Goal: Task Accomplishment & Management: Use online tool/utility

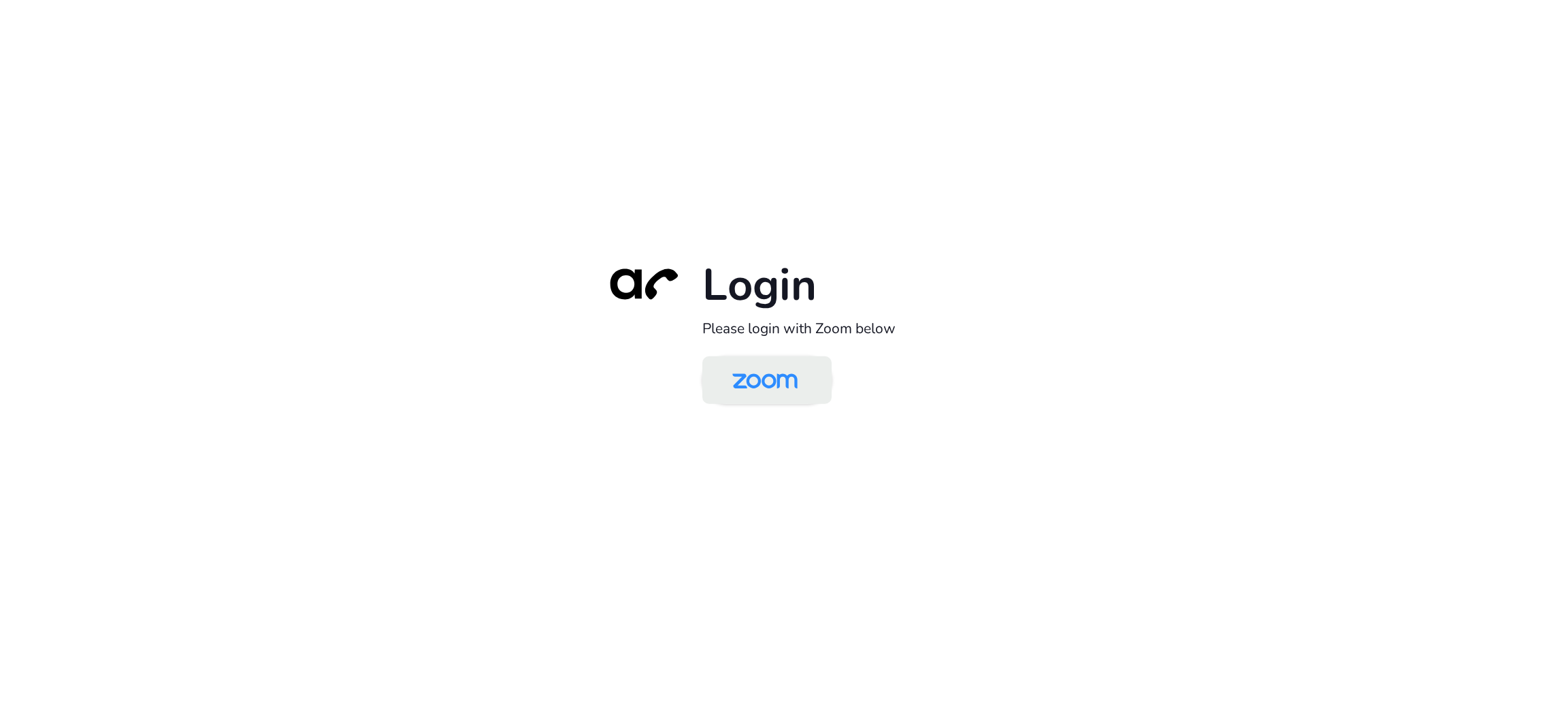
click at [763, 392] on img at bounding box center [765, 381] width 94 height 44
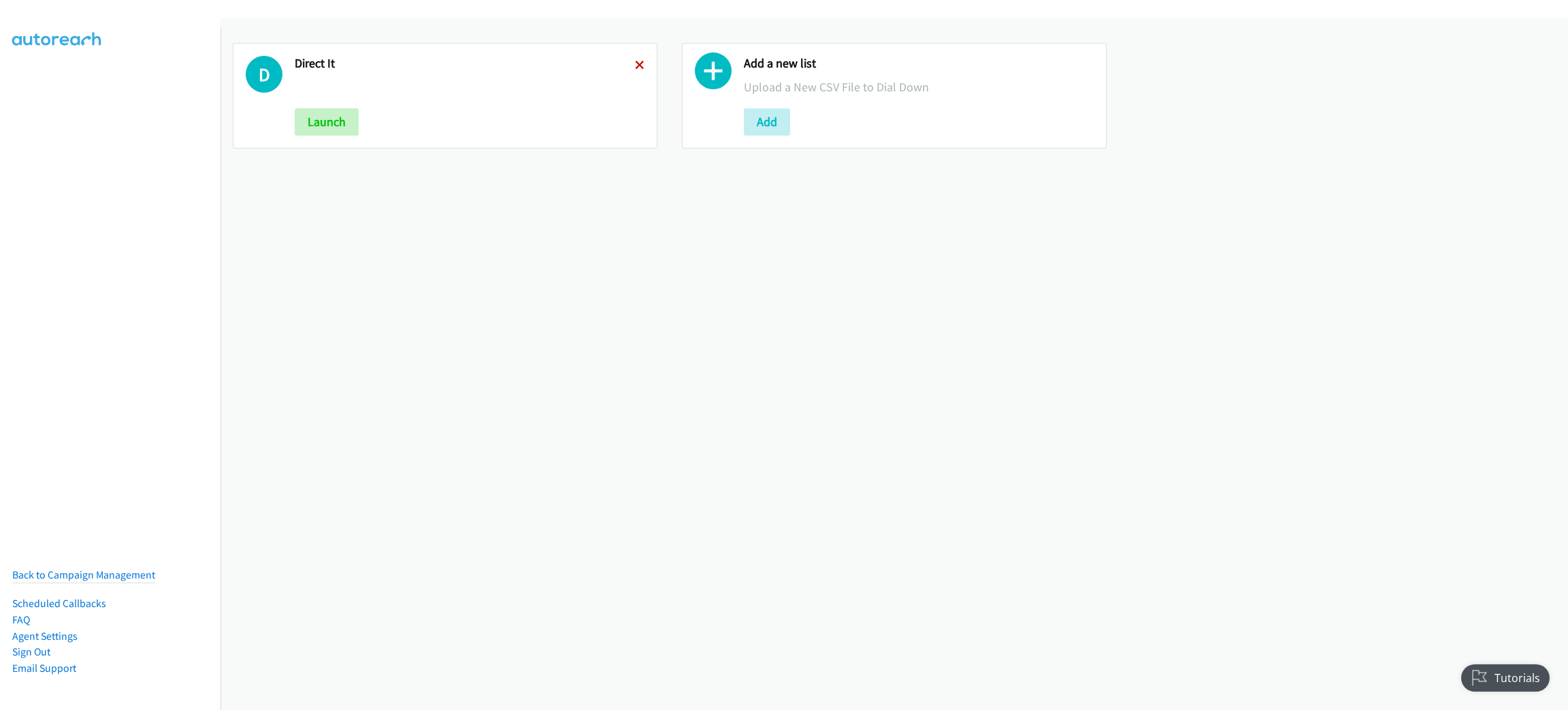
click at [636, 61] on icon at bounding box center [639, 66] width 10 height 10
click at [320, 126] on button "Add" at bounding box center [318, 122] width 46 height 27
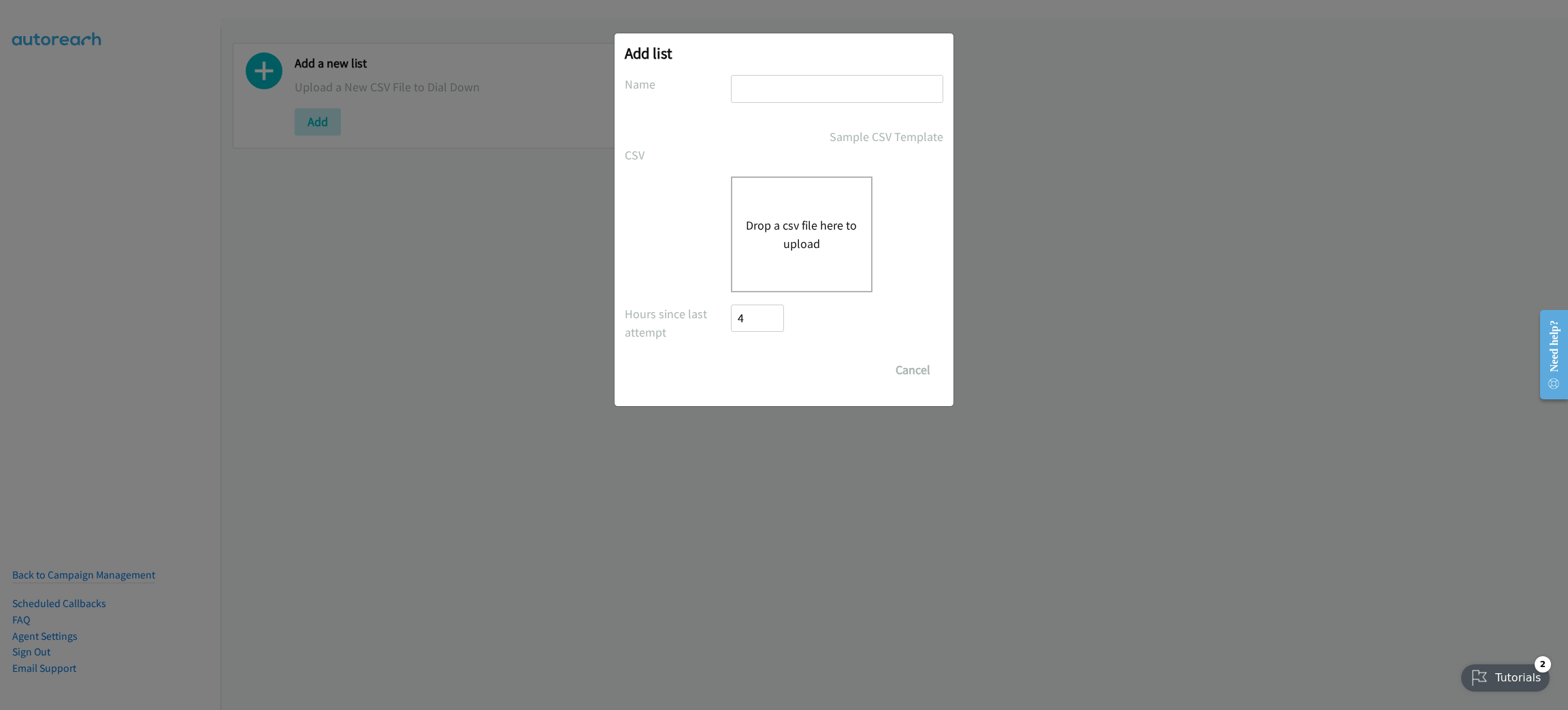
click at [785, 226] on button "Drop a csv file here to upload" at bounding box center [801, 235] width 111 height 37
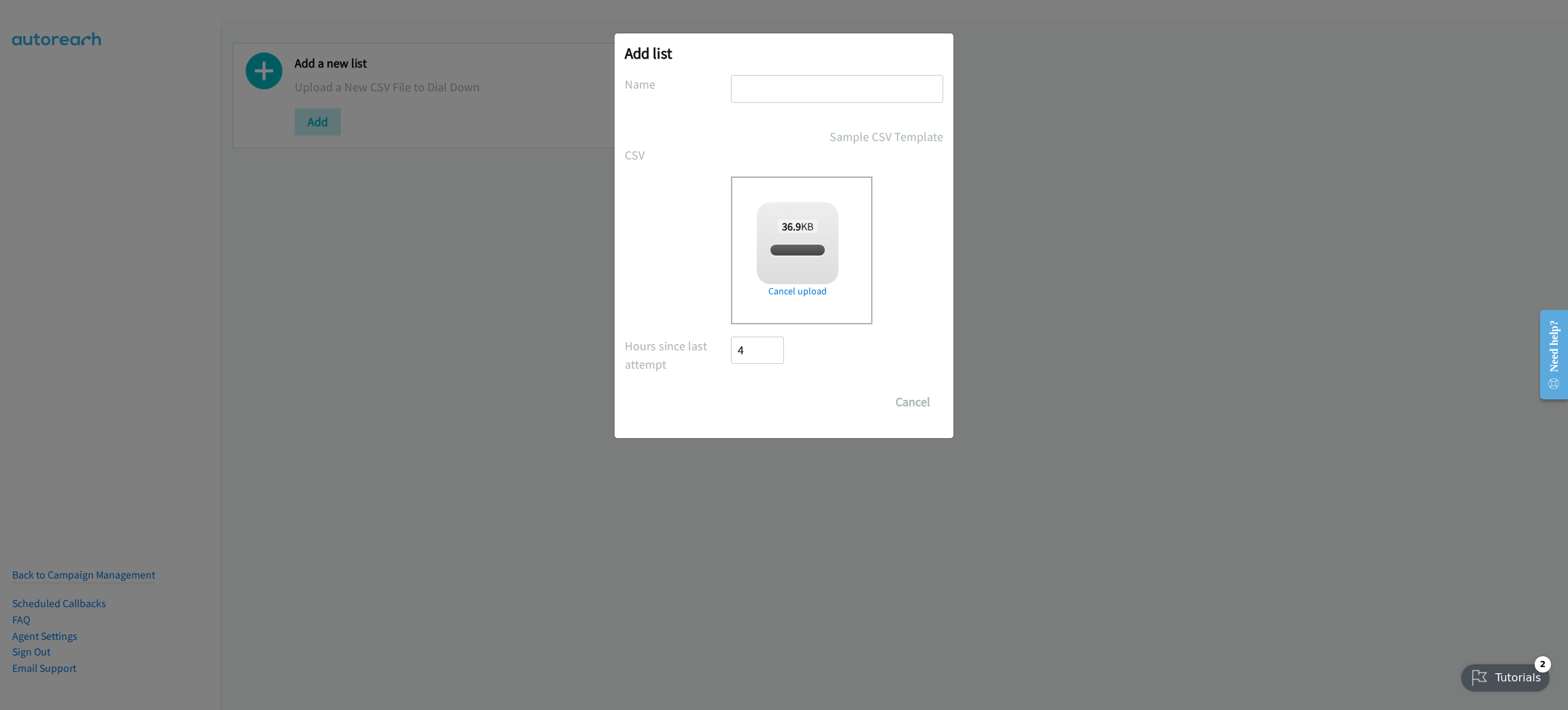
checkbox input "true"
click at [848, 90] on input "text" at bounding box center [837, 89] width 212 height 28
type input "LENOVO"
click at [757, 403] on input "Save List" at bounding box center [766, 401] width 72 height 27
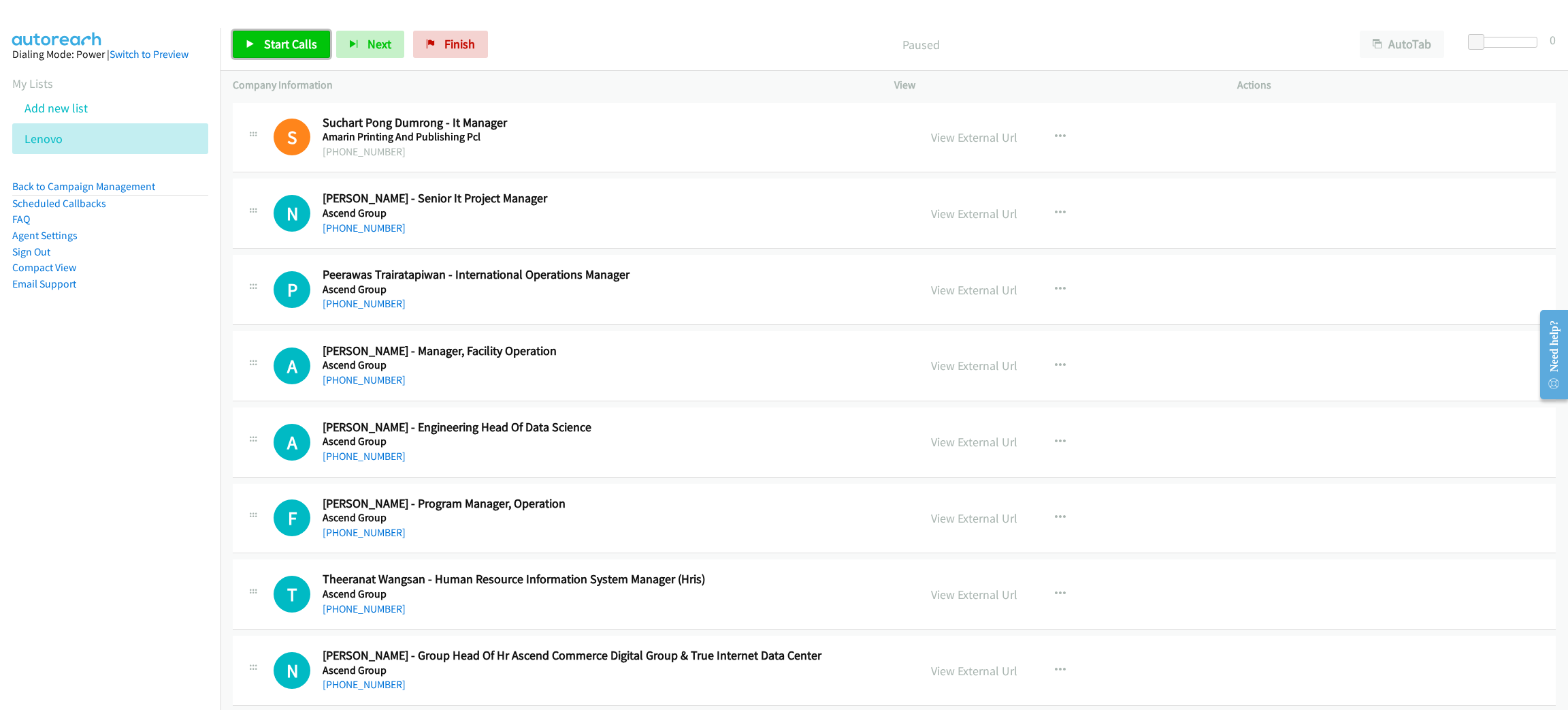
click at [291, 44] on span "Start Calls" at bounding box center [291, 44] width 53 height 15
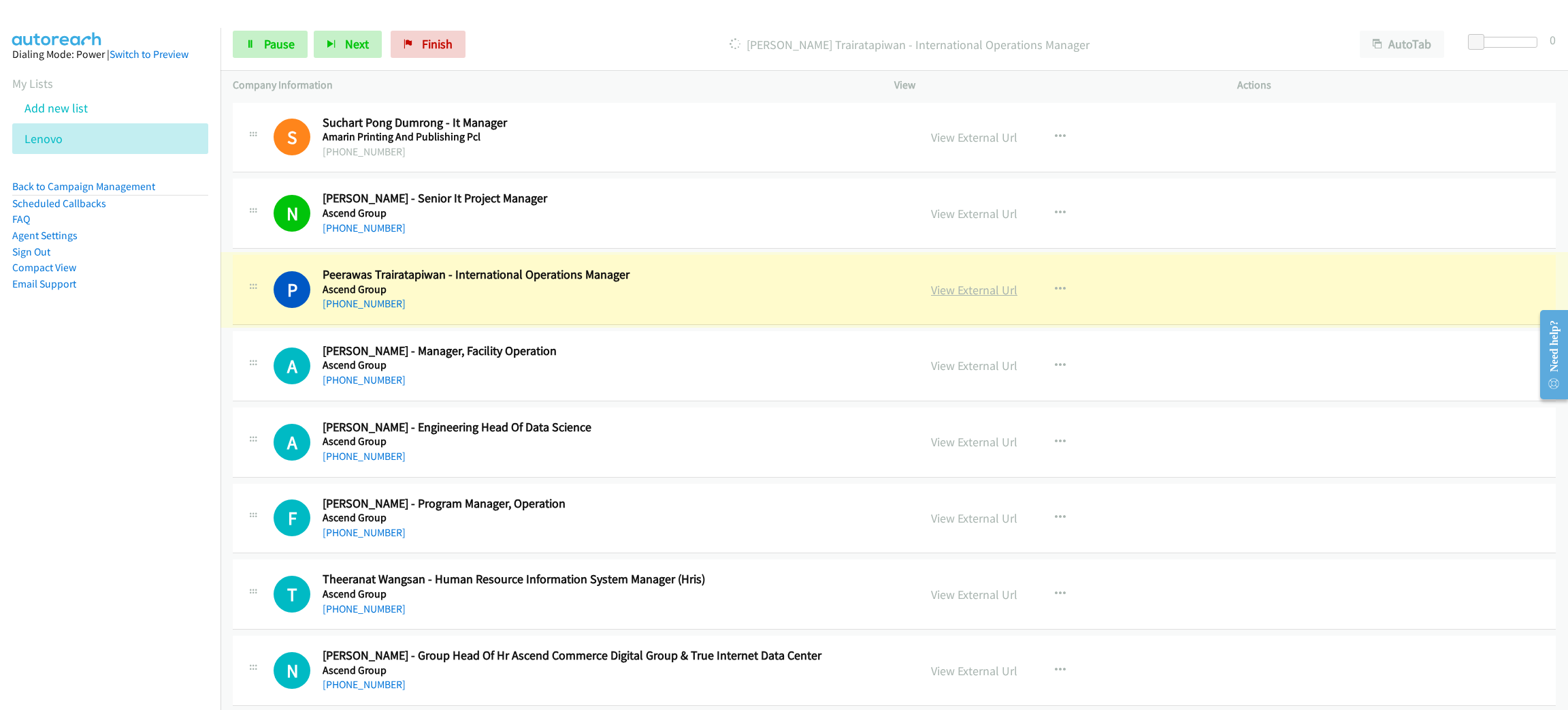
click at [971, 289] on link "View External Url" at bounding box center [974, 289] width 86 height 15
click at [279, 40] on span "Pause" at bounding box center [280, 44] width 31 height 15
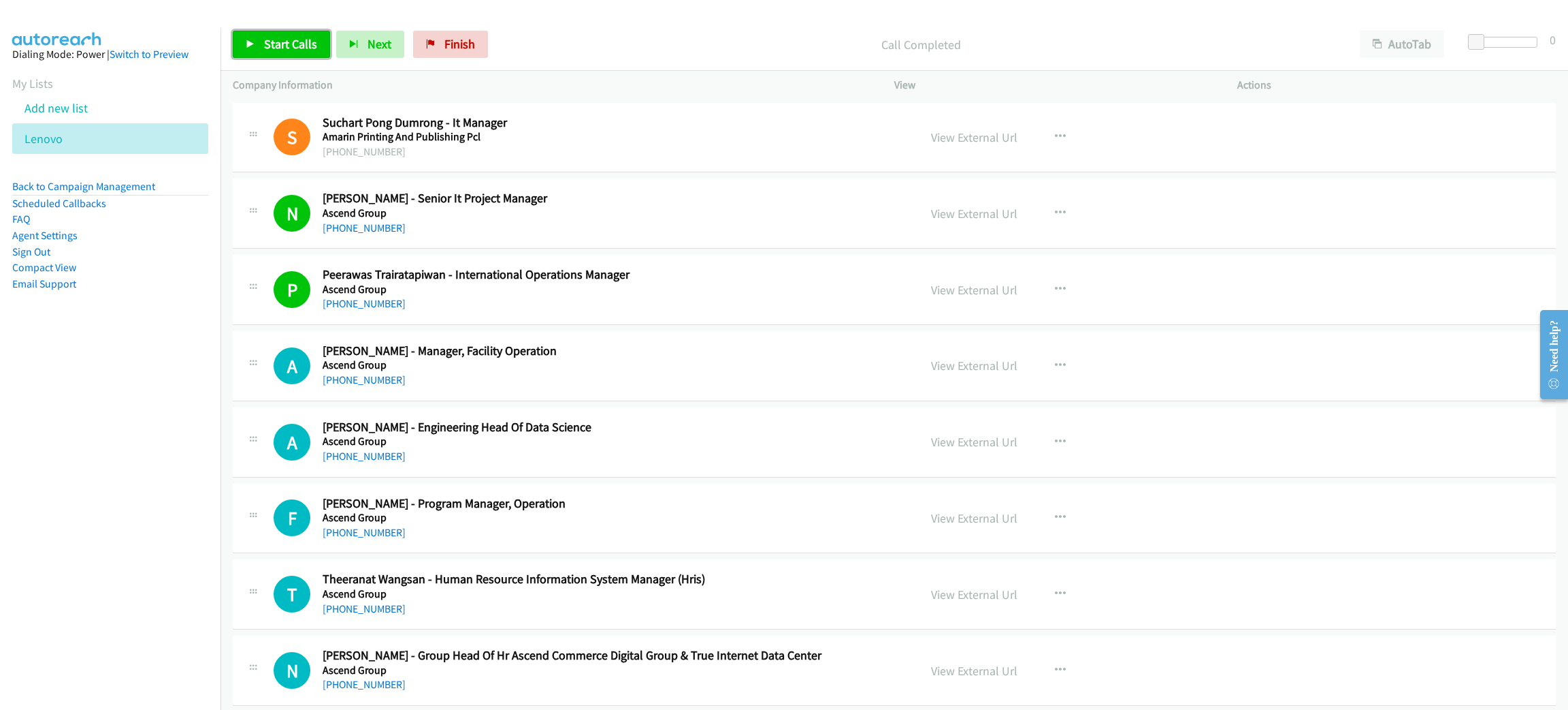
click at [288, 37] on span "Start Calls" at bounding box center [291, 44] width 53 height 15
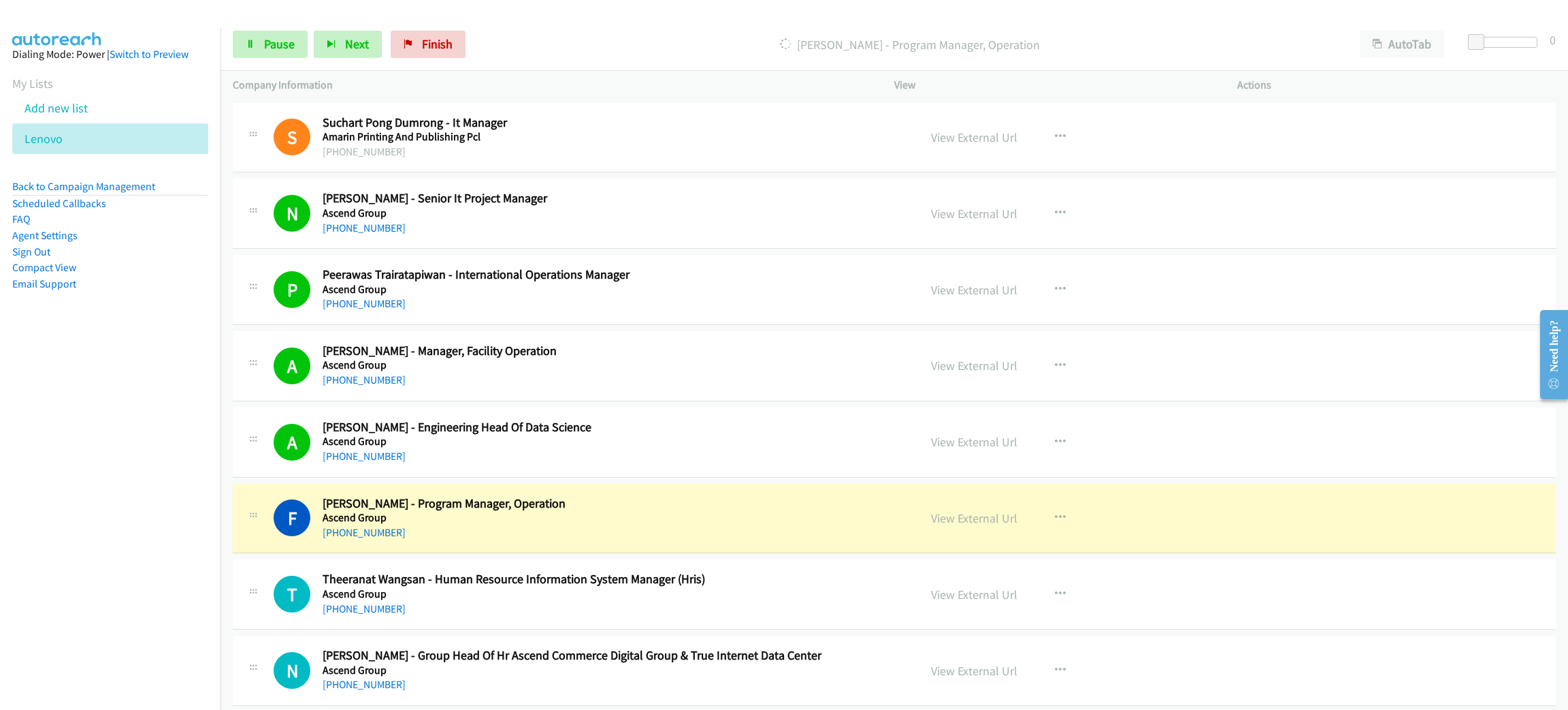
click at [581, 520] on h5 "Ascend Group" at bounding box center [611, 517] width 577 height 13
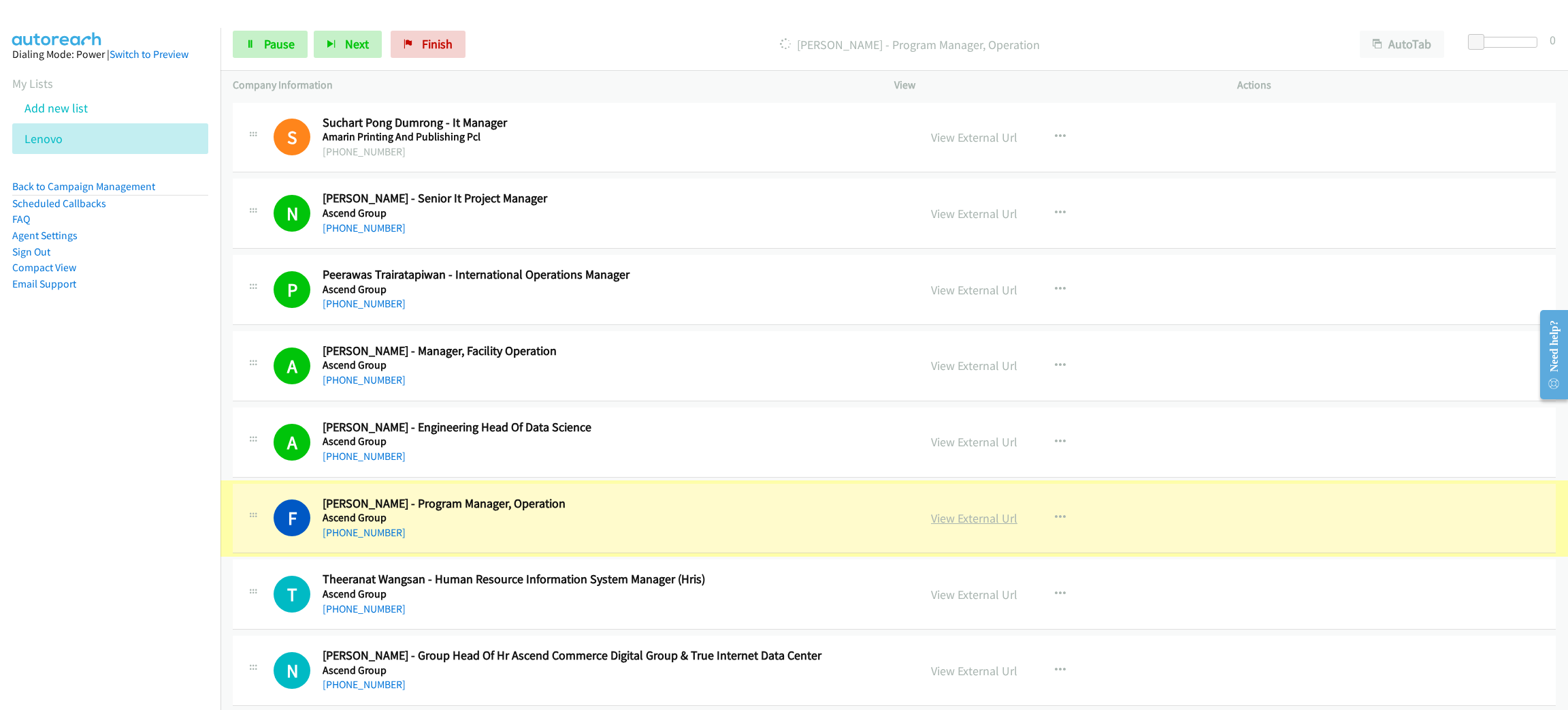
click at [997, 519] on link "View External Url" at bounding box center [974, 517] width 86 height 15
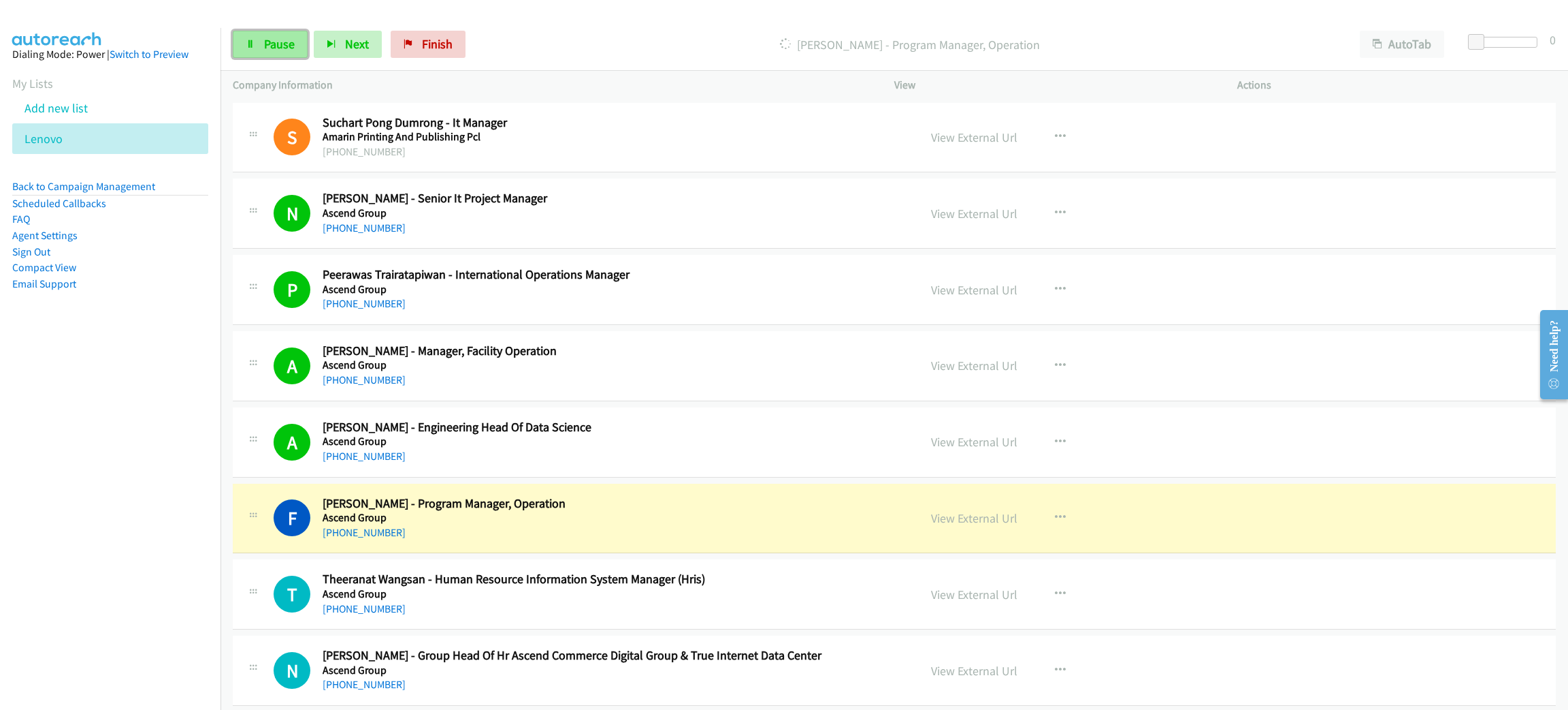
click at [256, 45] on link "Pause" at bounding box center [271, 44] width 75 height 27
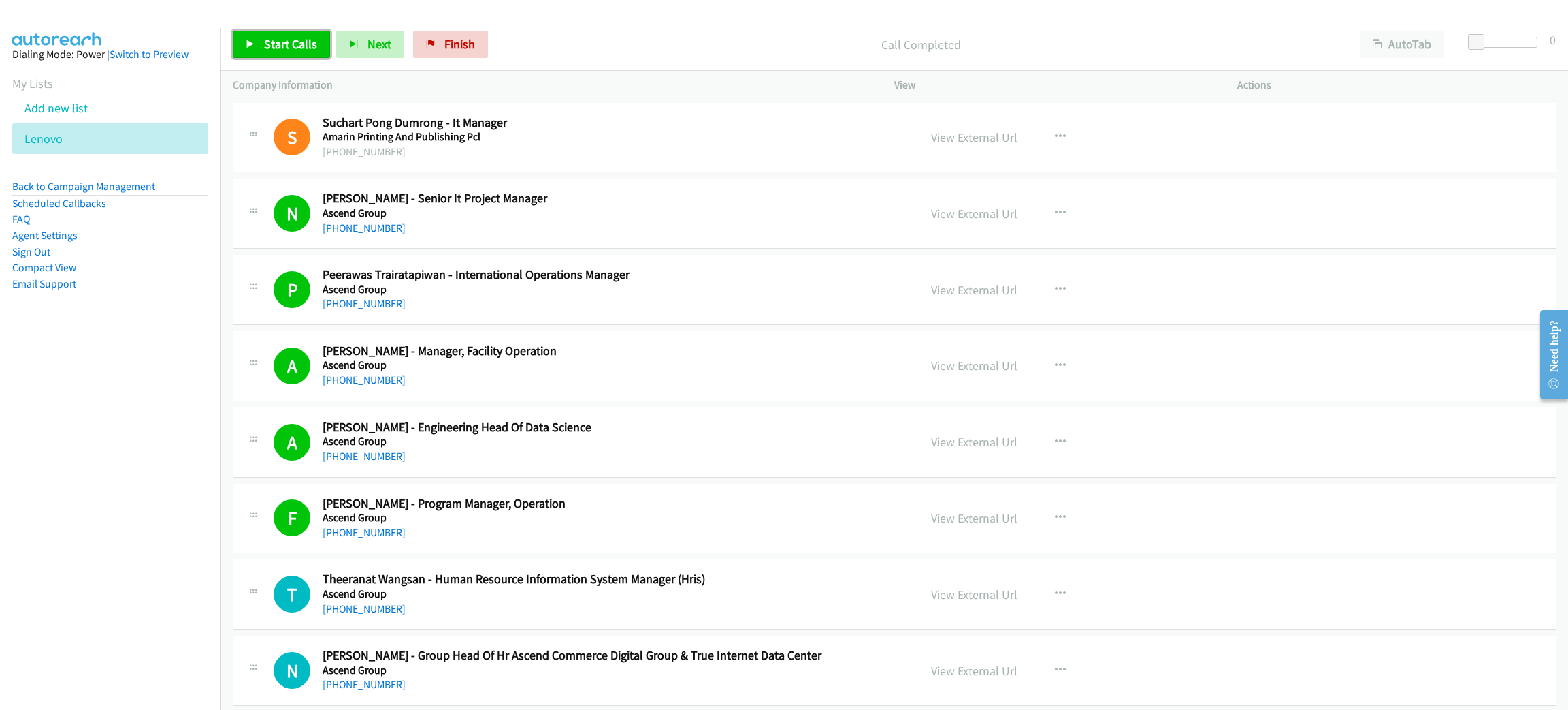
click at [308, 50] on span "Start Calls" at bounding box center [291, 44] width 53 height 15
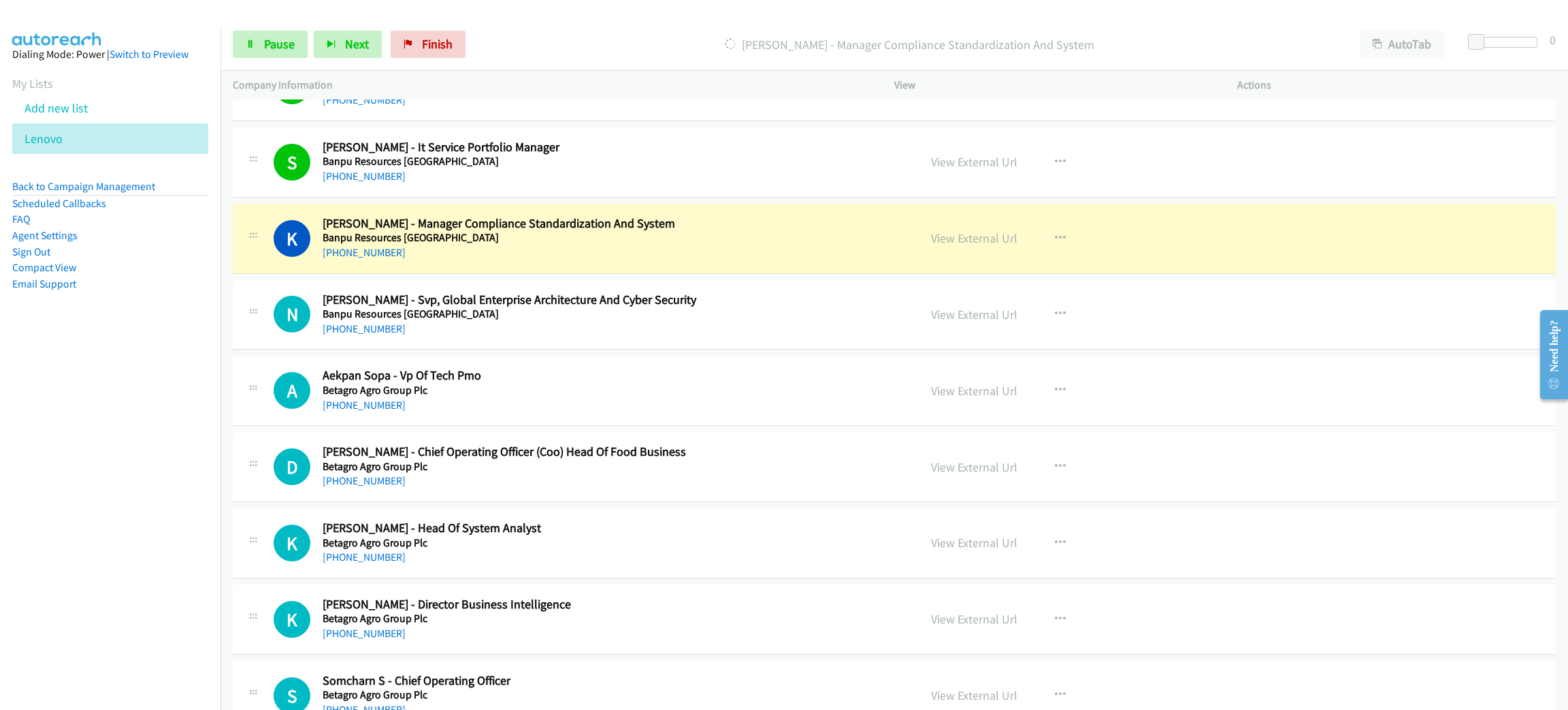
scroll to position [1430, 0]
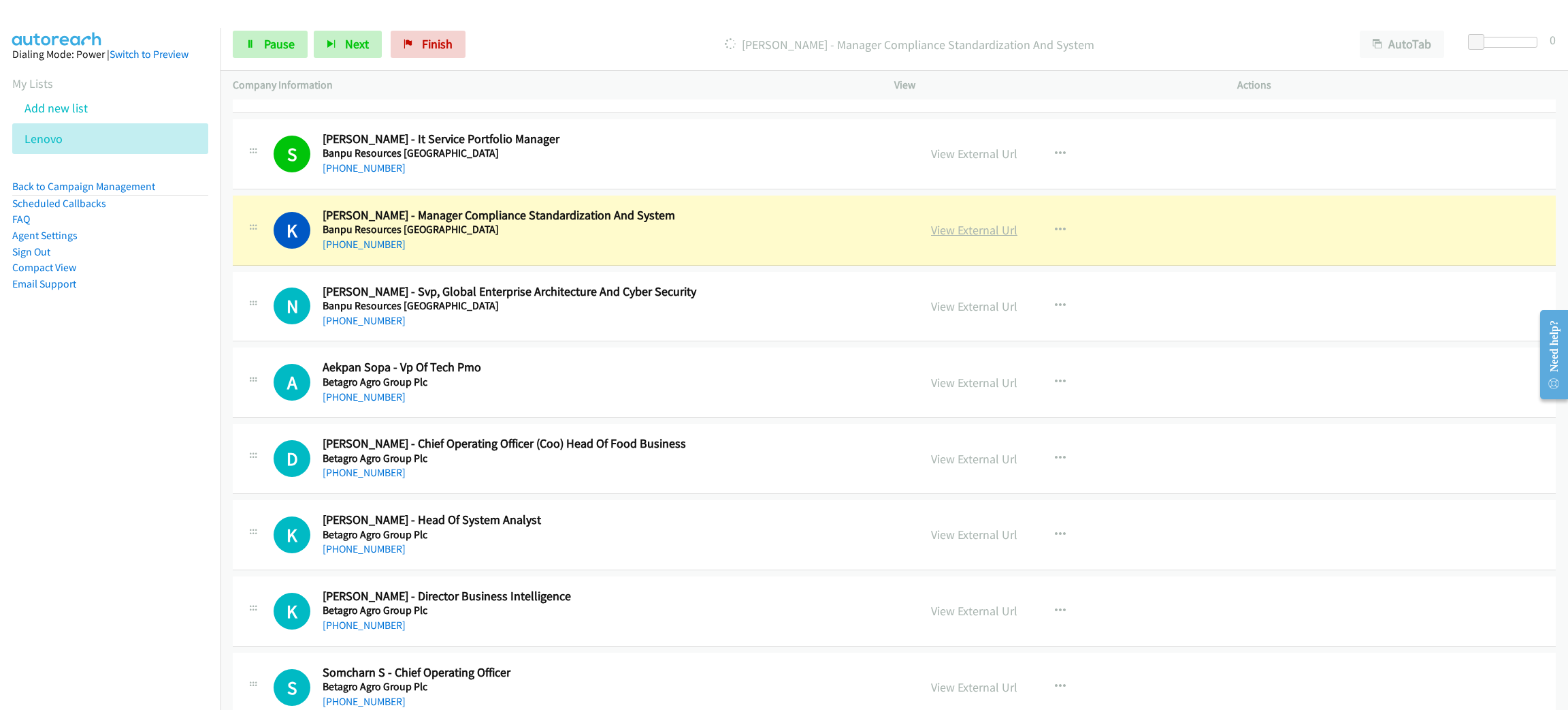
click at [963, 230] on link "View External Url" at bounding box center [974, 230] width 86 height 15
click at [268, 45] on span "Pause" at bounding box center [280, 44] width 31 height 15
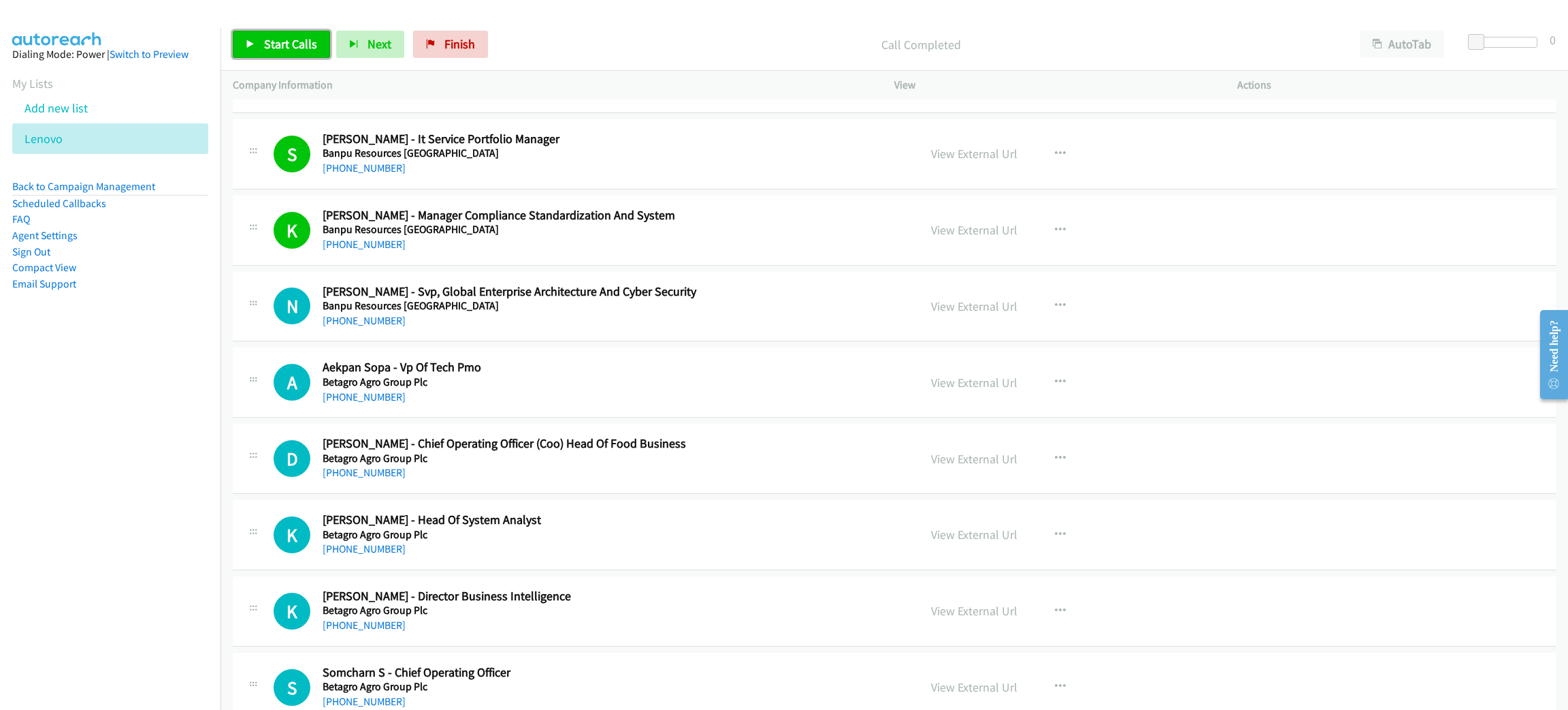
click at [288, 42] on span "Start Calls" at bounding box center [291, 44] width 53 height 15
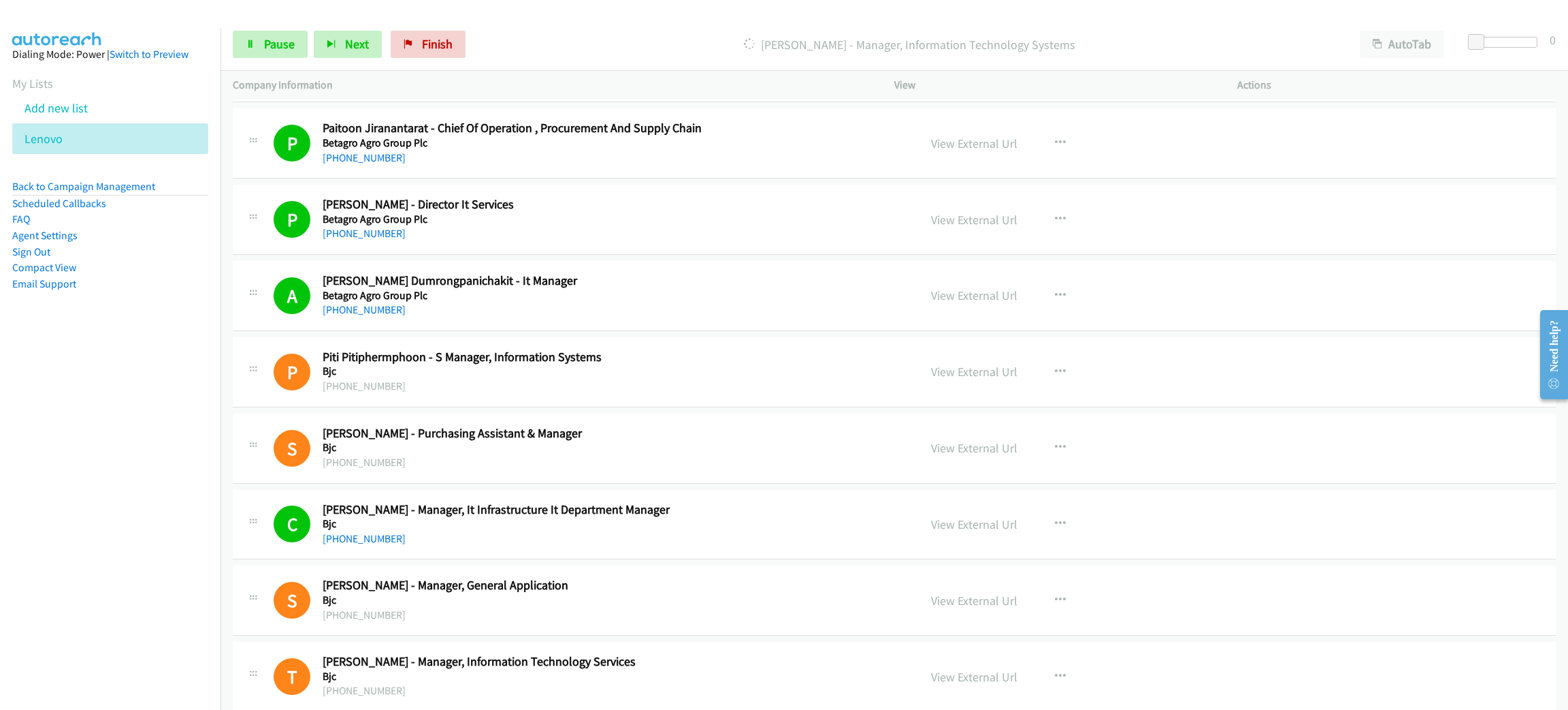
scroll to position [2043, 0]
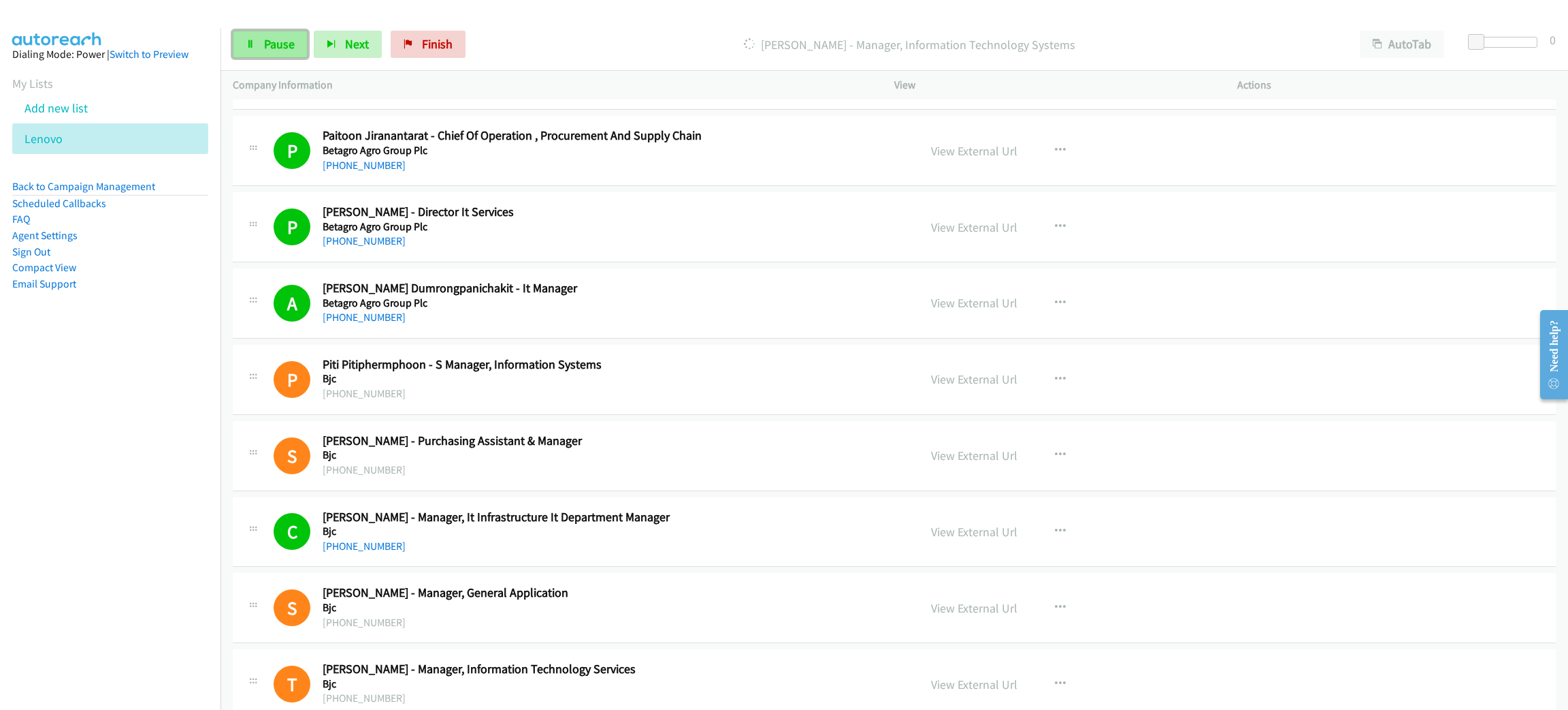
click at [282, 37] on span "Pause" at bounding box center [280, 44] width 31 height 15
click at [267, 38] on span "Start Calls" at bounding box center [291, 44] width 53 height 15
click at [263, 34] on link "Pause" at bounding box center [271, 44] width 75 height 27
click at [283, 48] on span "Start Calls" at bounding box center [291, 44] width 53 height 15
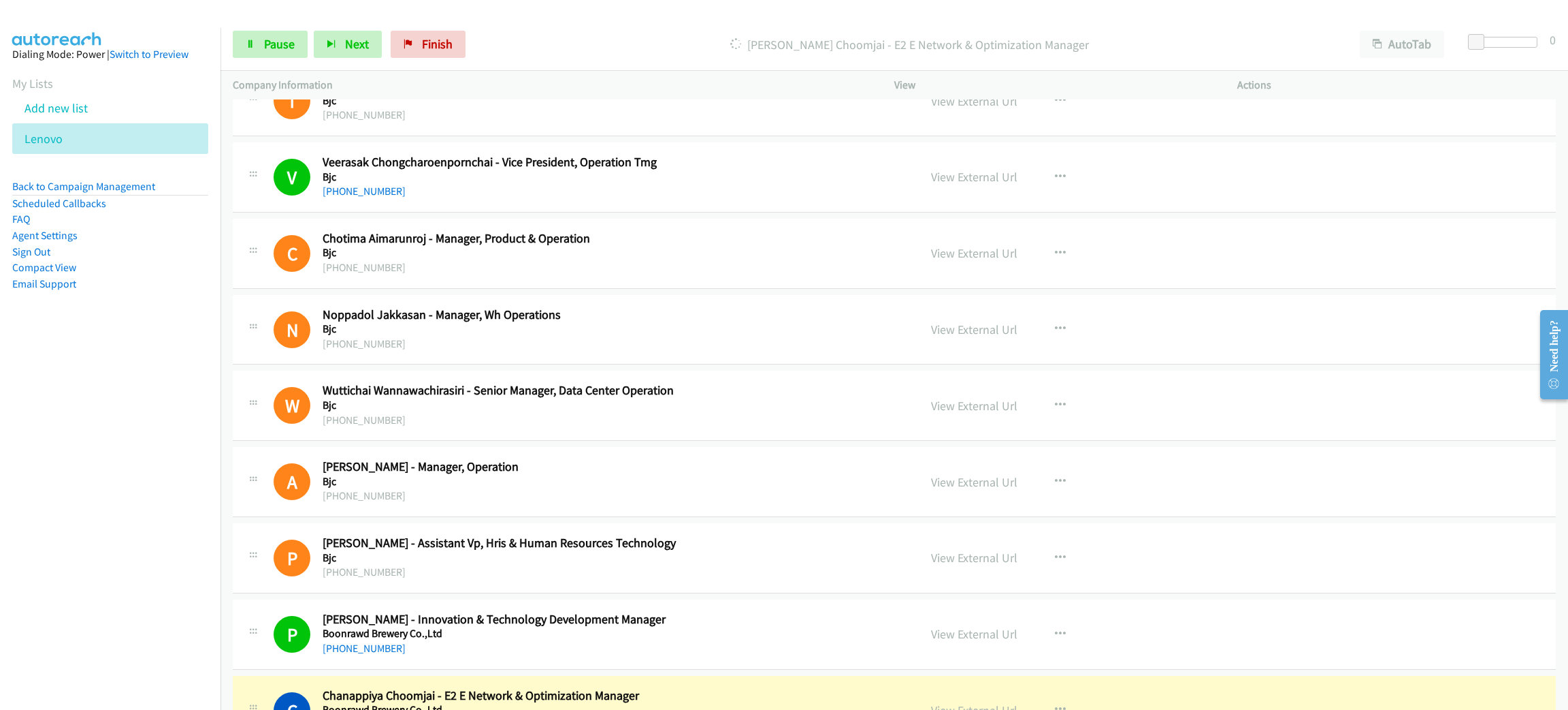
scroll to position [3474, 0]
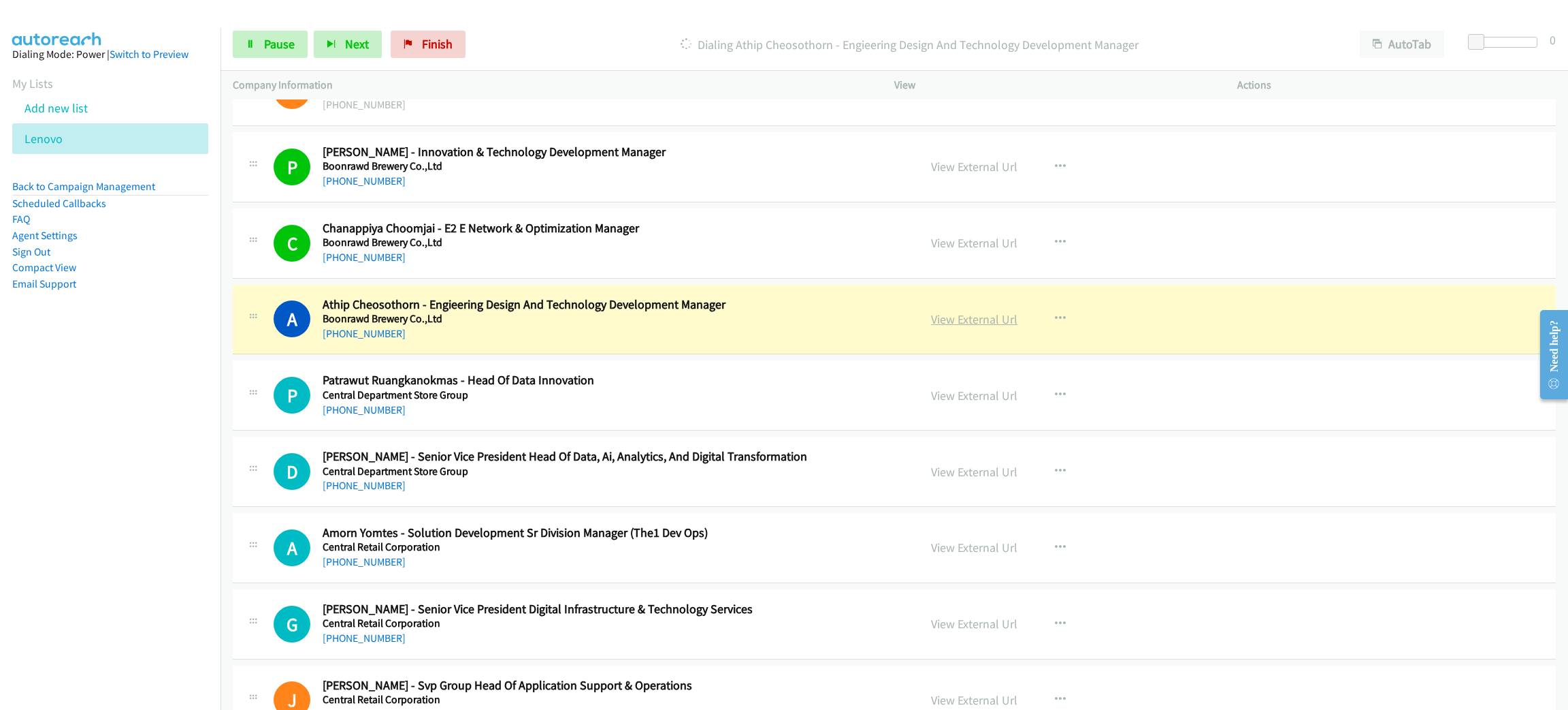
click at [965, 319] on link "View External Url" at bounding box center [974, 319] width 86 height 15
click at [271, 41] on span "Pause" at bounding box center [280, 44] width 31 height 15
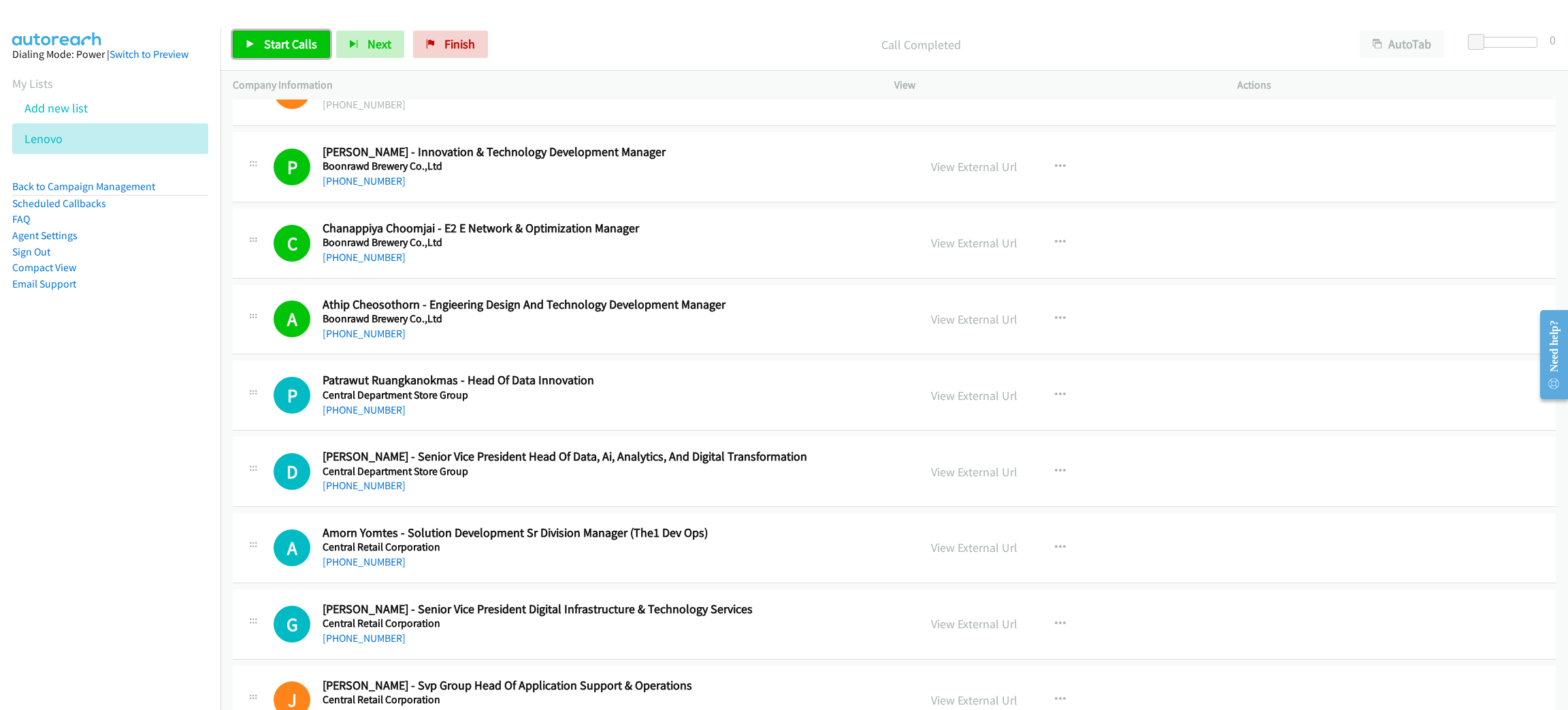
click at [285, 40] on span "Start Calls" at bounding box center [291, 44] width 53 height 15
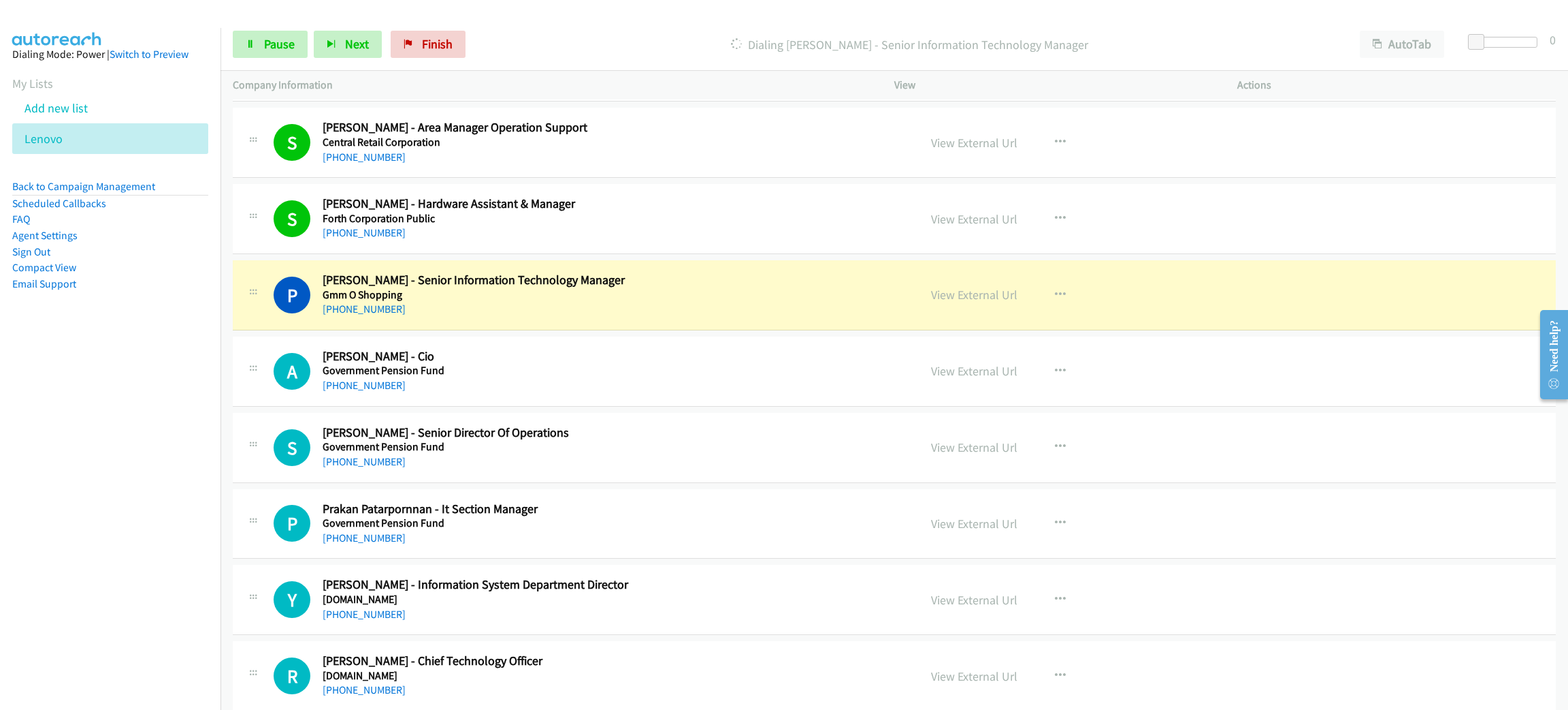
scroll to position [4495, 0]
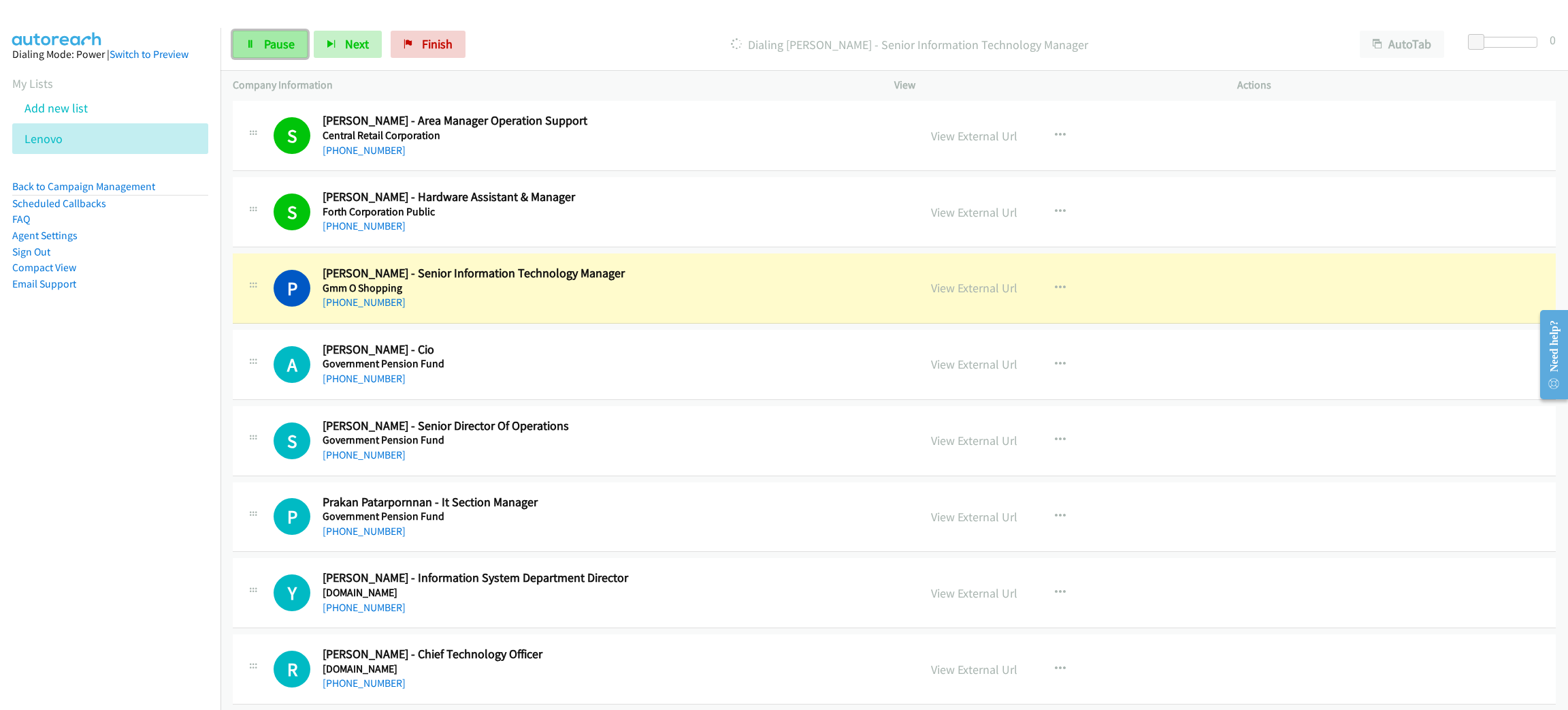
click at [285, 49] on span "Pause" at bounding box center [280, 44] width 31 height 15
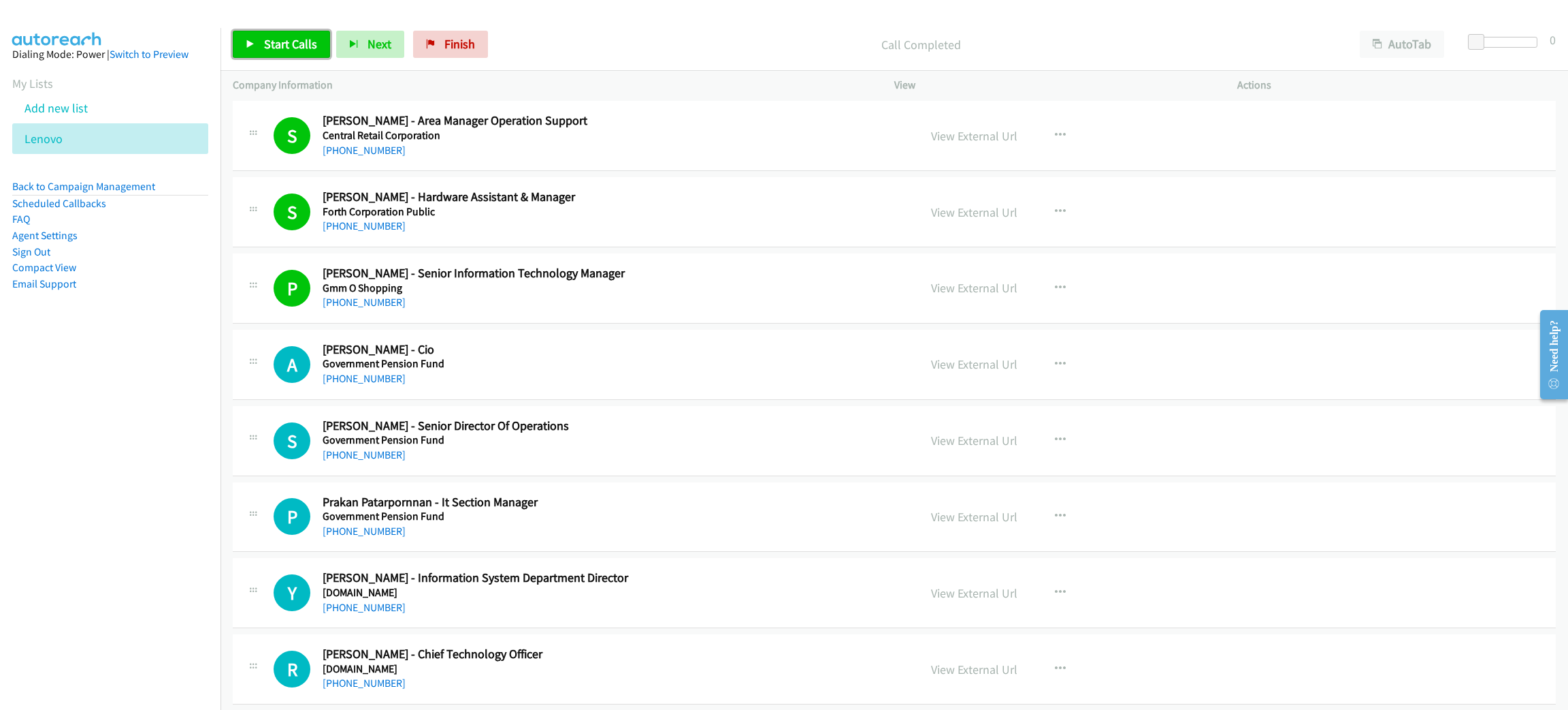
click at [270, 46] on span "Start Calls" at bounding box center [291, 44] width 53 height 15
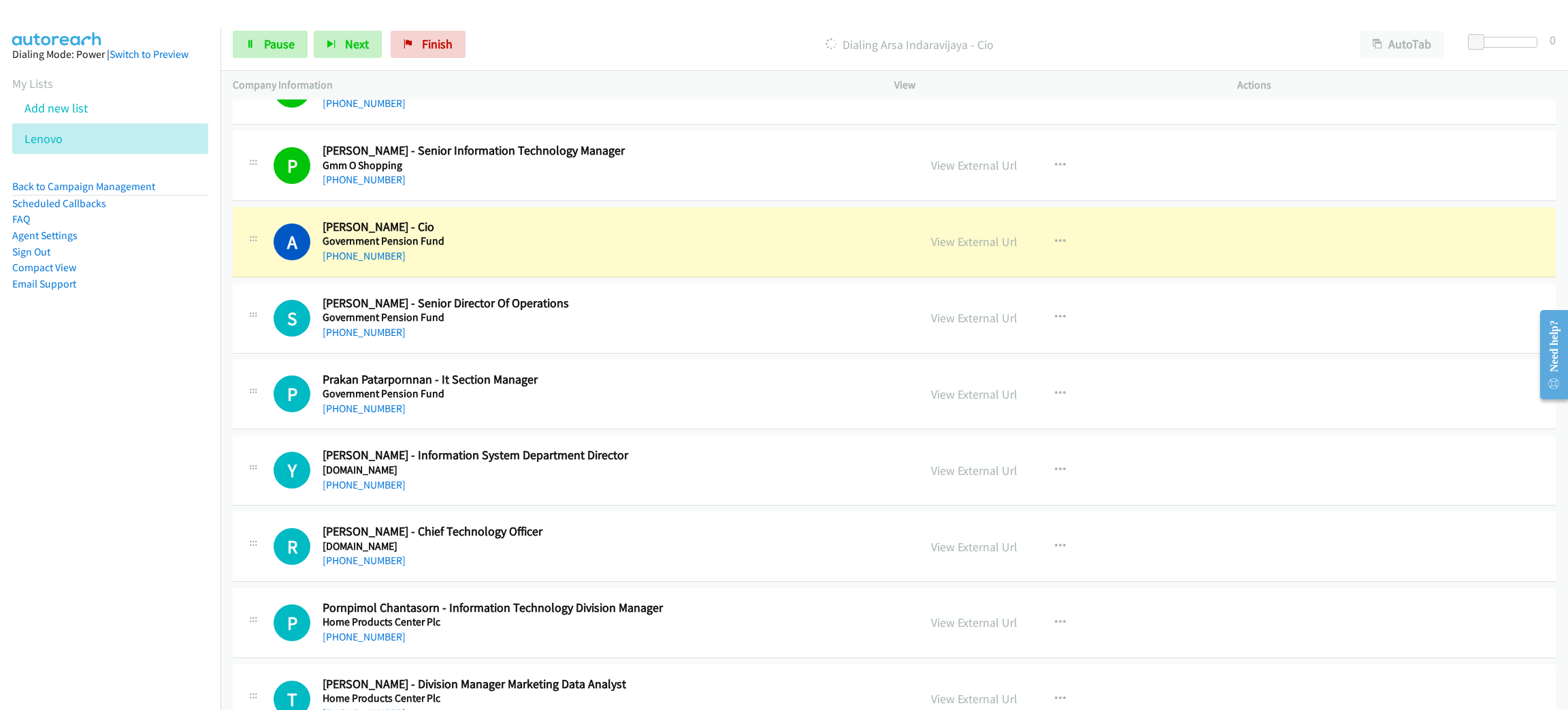
scroll to position [4699, 0]
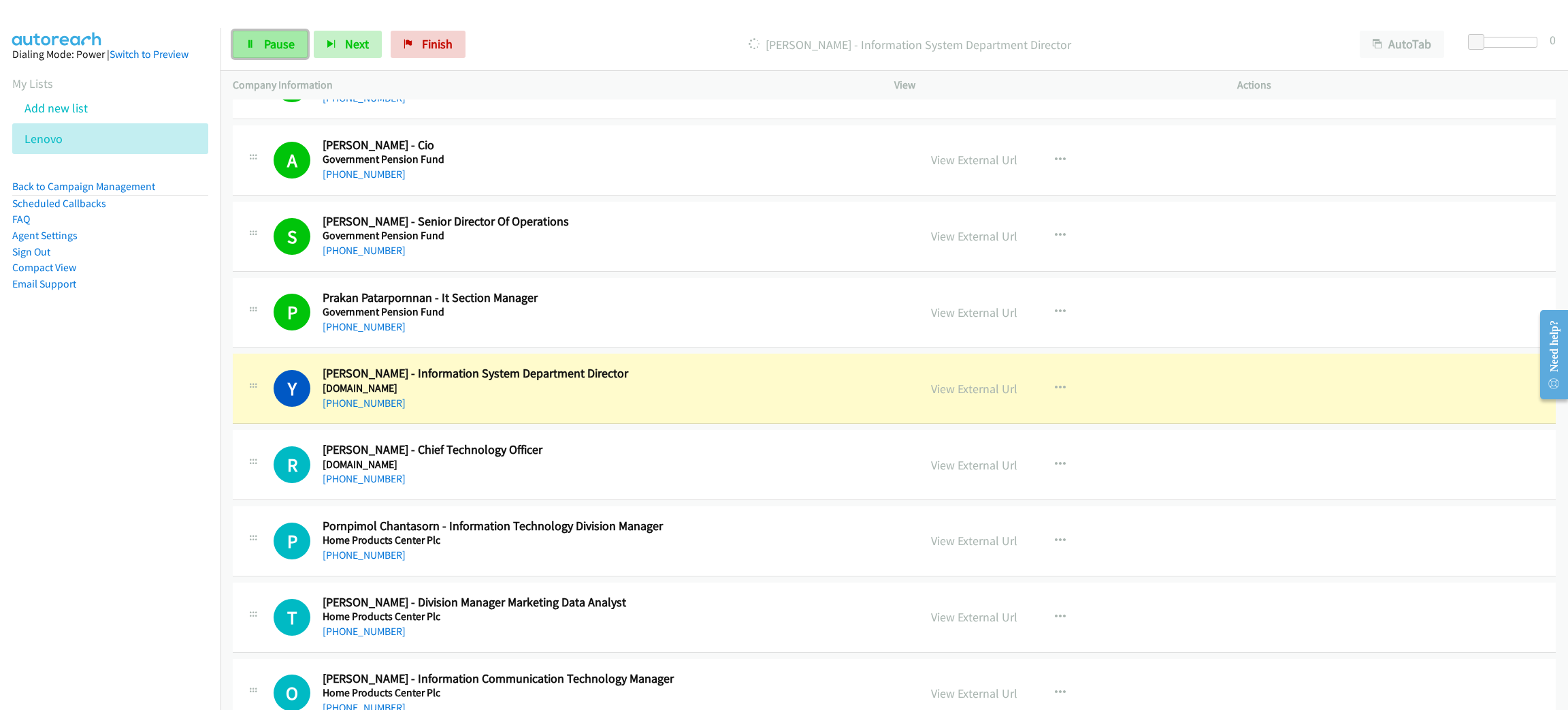
click at [295, 49] on link "Pause" at bounding box center [271, 44] width 75 height 27
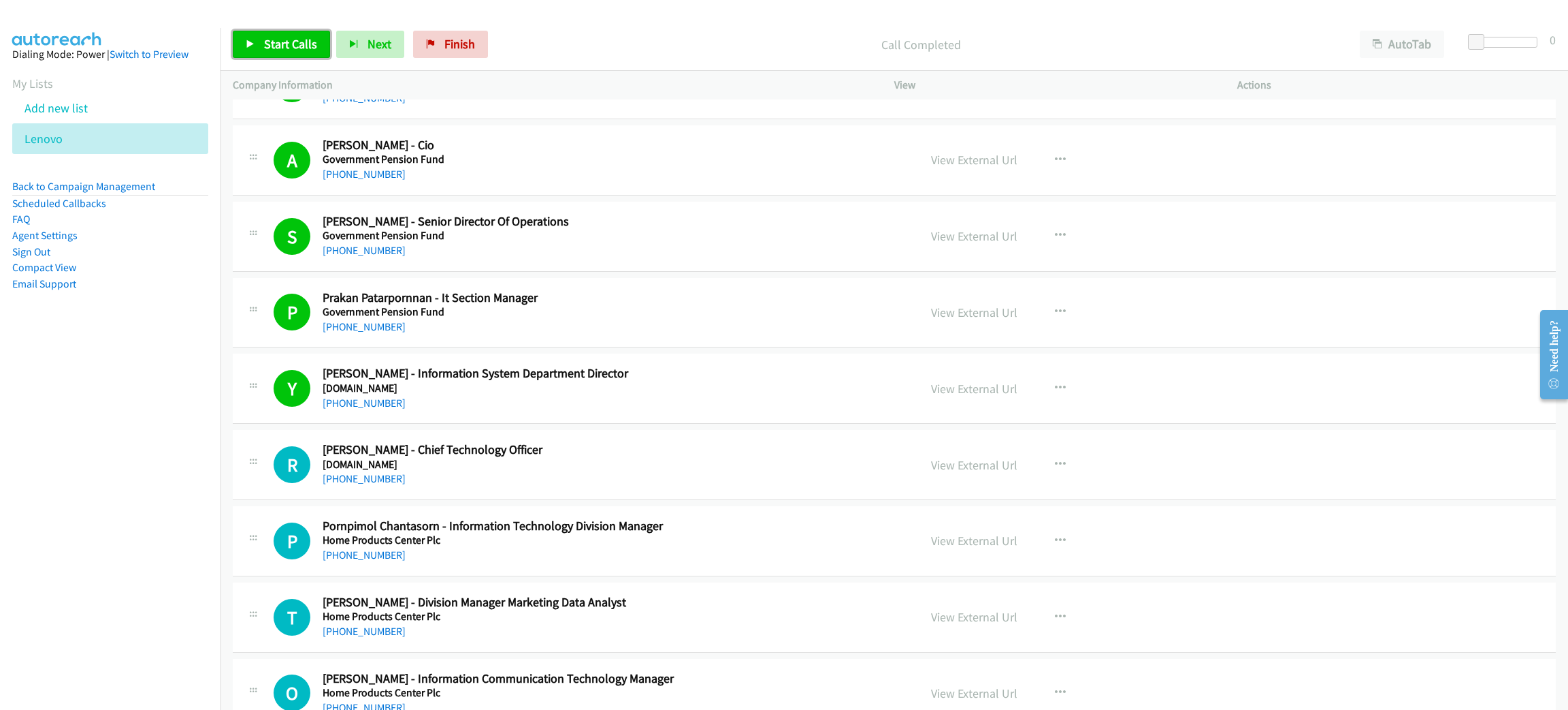
click at [240, 43] on link "Start Calls" at bounding box center [282, 44] width 97 height 27
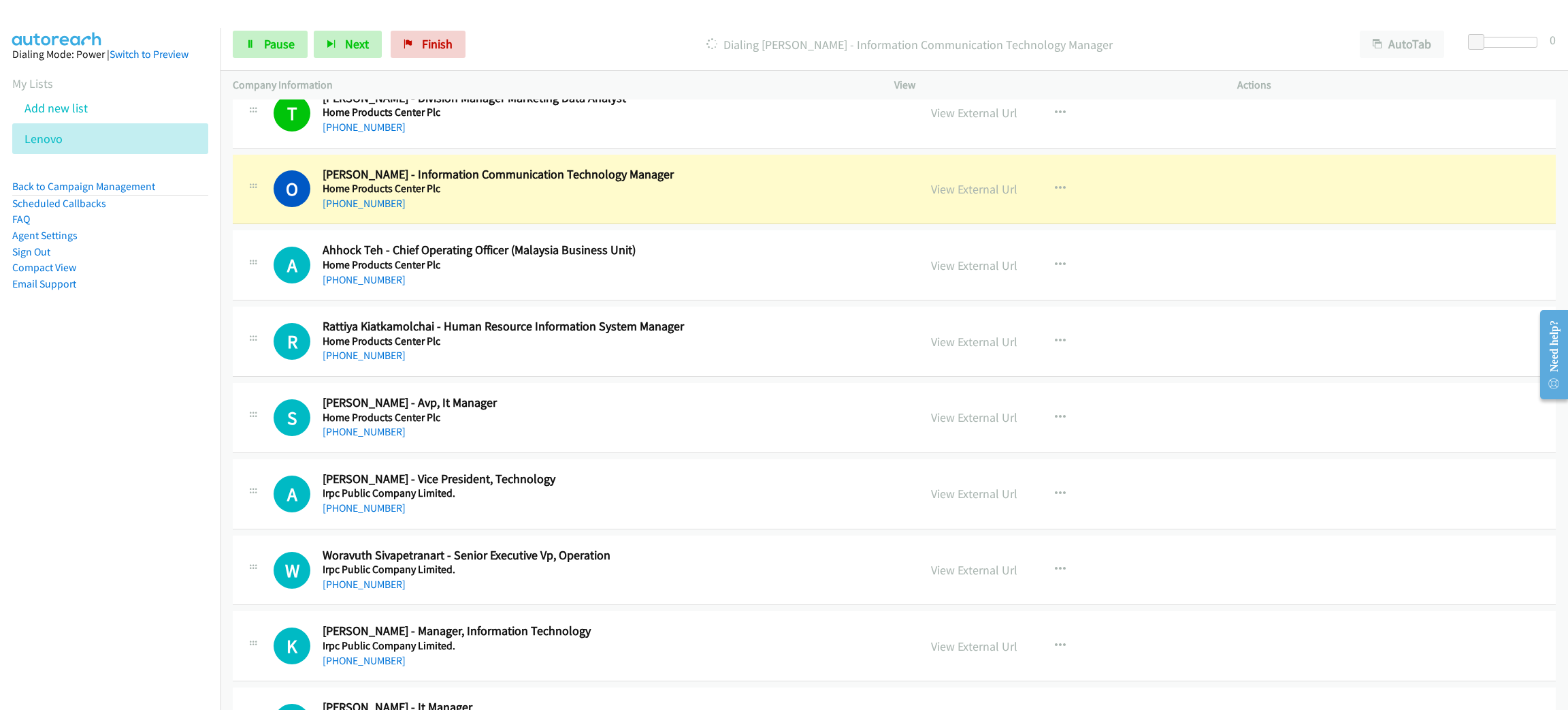
scroll to position [5210, 0]
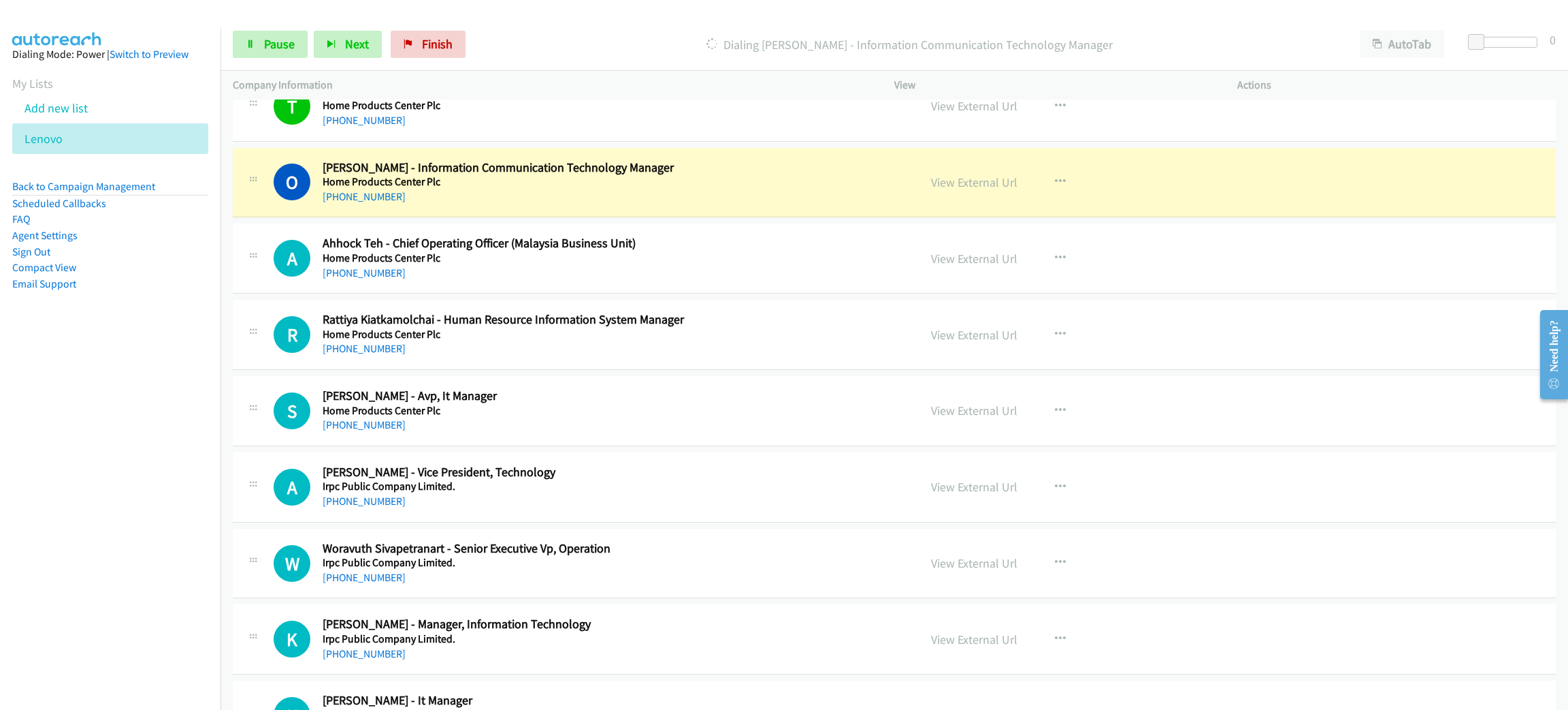
click at [538, 189] on h5 "Home Products Center Plc" at bounding box center [611, 182] width 577 height 13
click at [985, 187] on link "View External Url" at bounding box center [974, 182] width 86 height 15
click at [282, 44] on span "Pause" at bounding box center [280, 44] width 31 height 15
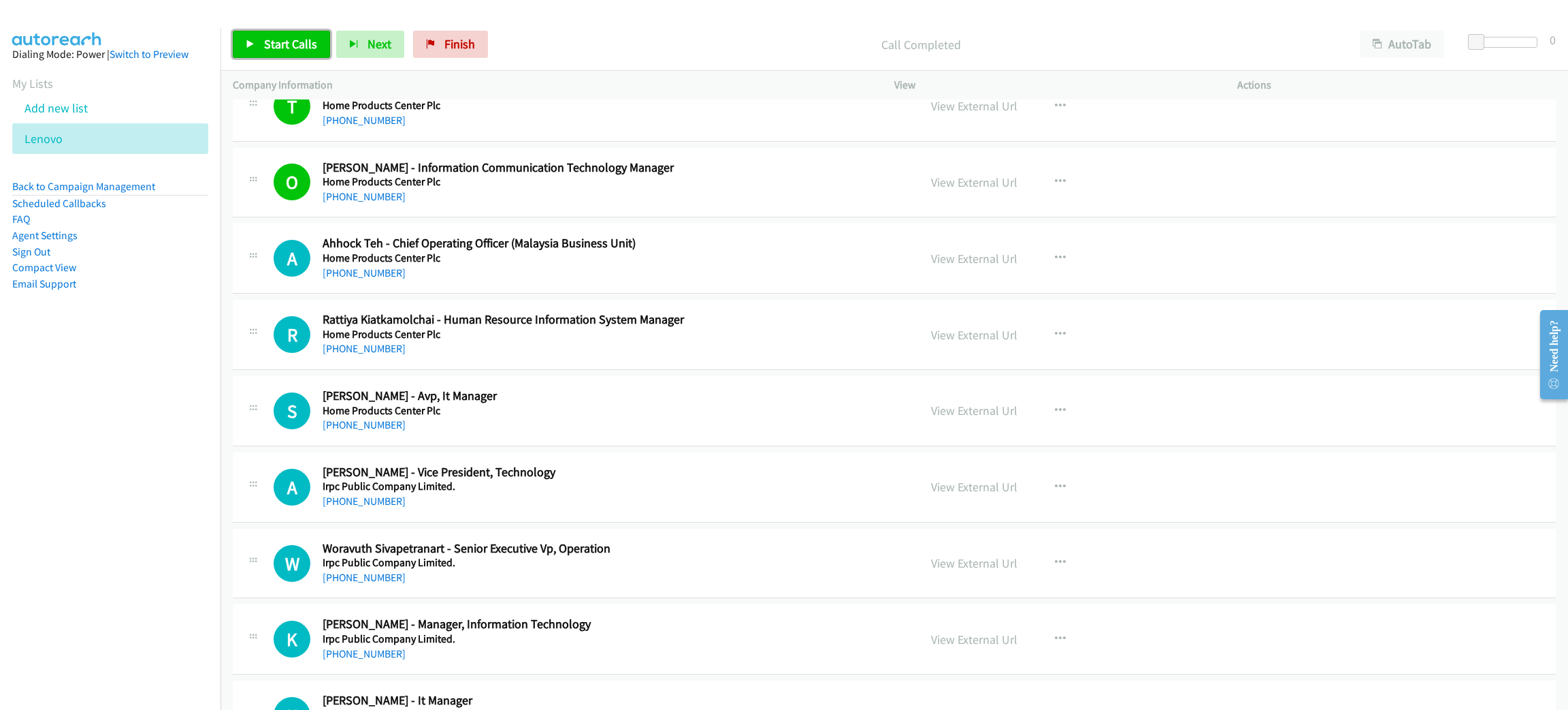
click at [291, 40] on span "Start Calls" at bounding box center [291, 44] width 53 height 15
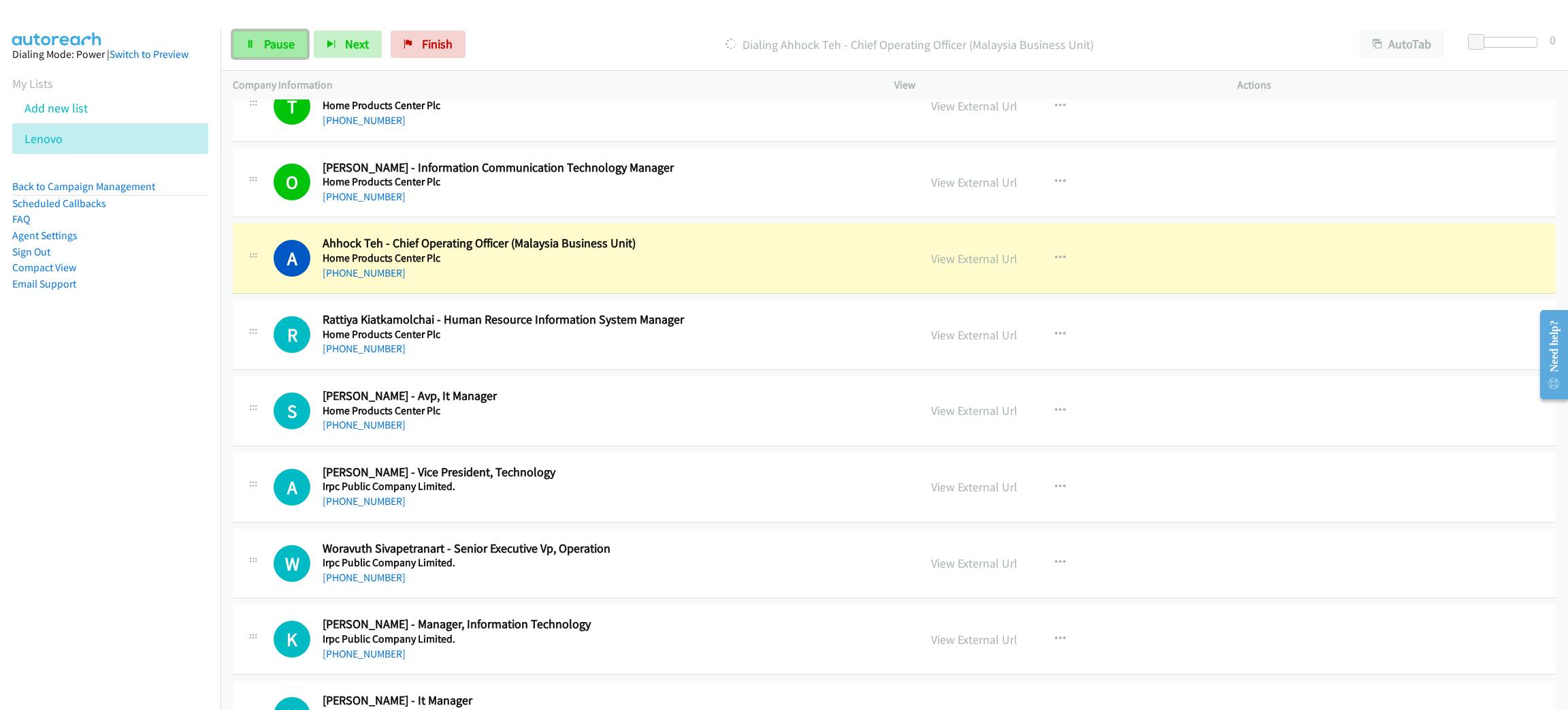
click at [263, 35] on link "Pause" at bounding box center [271, 44] width 75 height 27
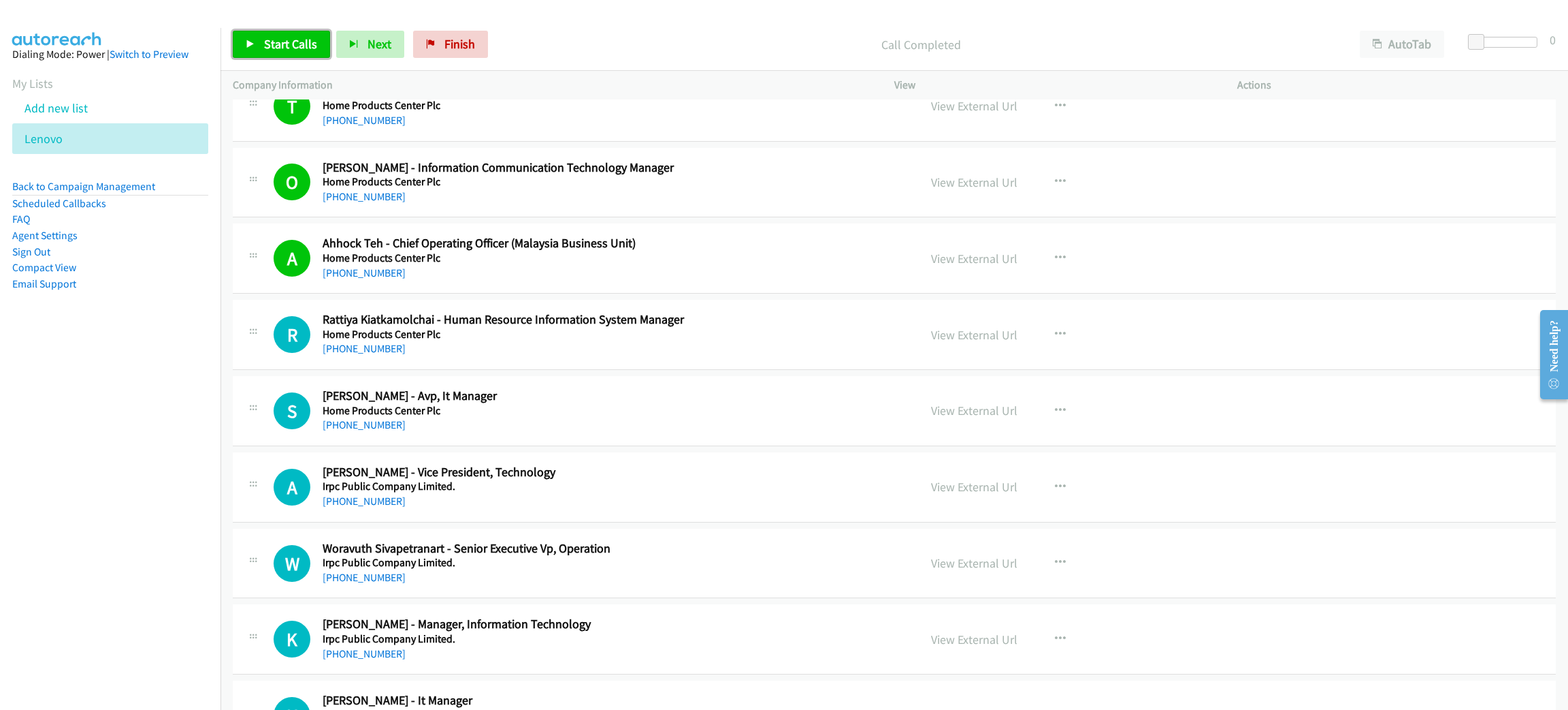
click at [288, 42] on span "Start Calls" at bounding box center [291, 44] width 53 height 15
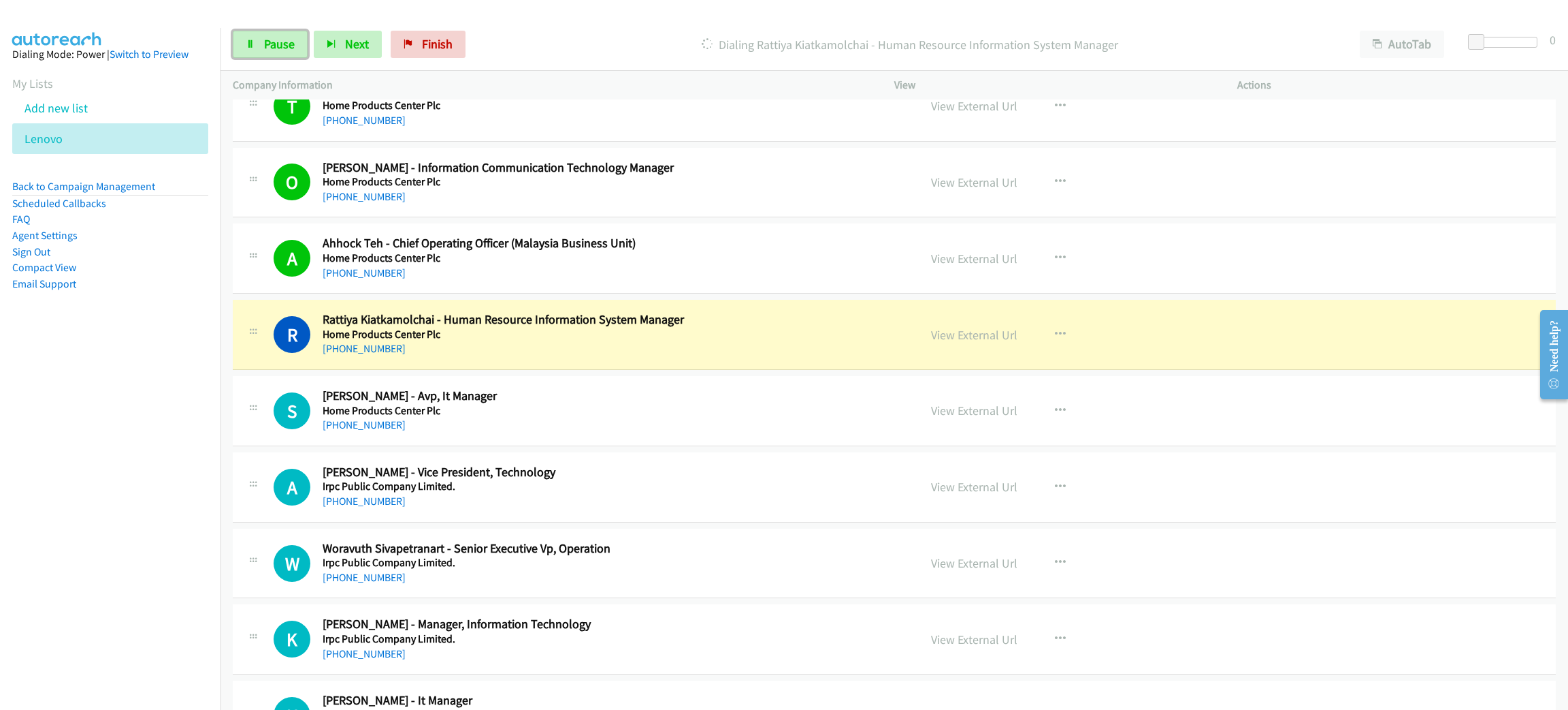
click at [288, 42] on span "Pause" at bounding box center [280, 44] width 31 height 15
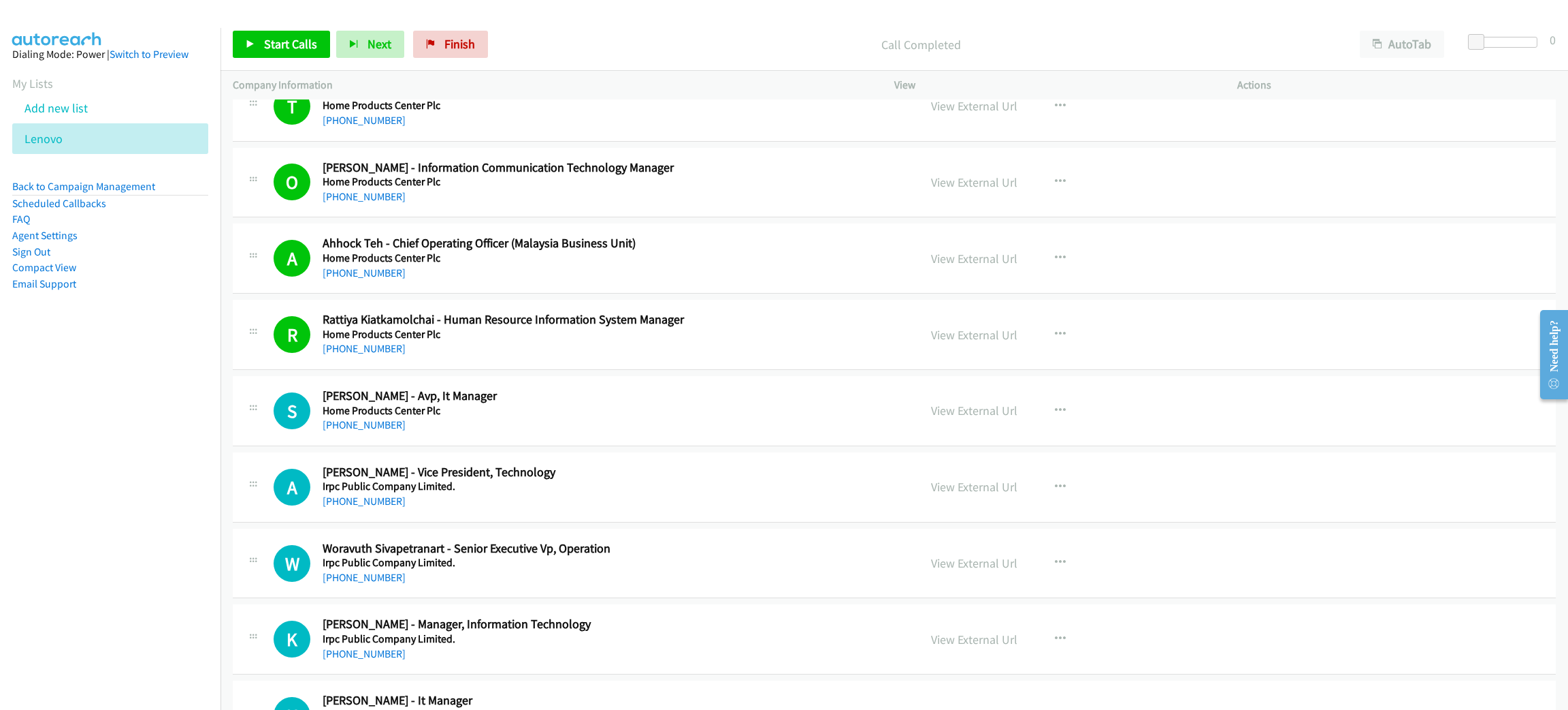
click at [232, 34] on div "Start Calls Pause Next Finish Call Completed AutoTab AutoTab 0" at bounding box center [894, 44] width 1347 height 52
click at [235, 36] on link "Start Calls" at bounding box center [282, 44] width 97 height 27
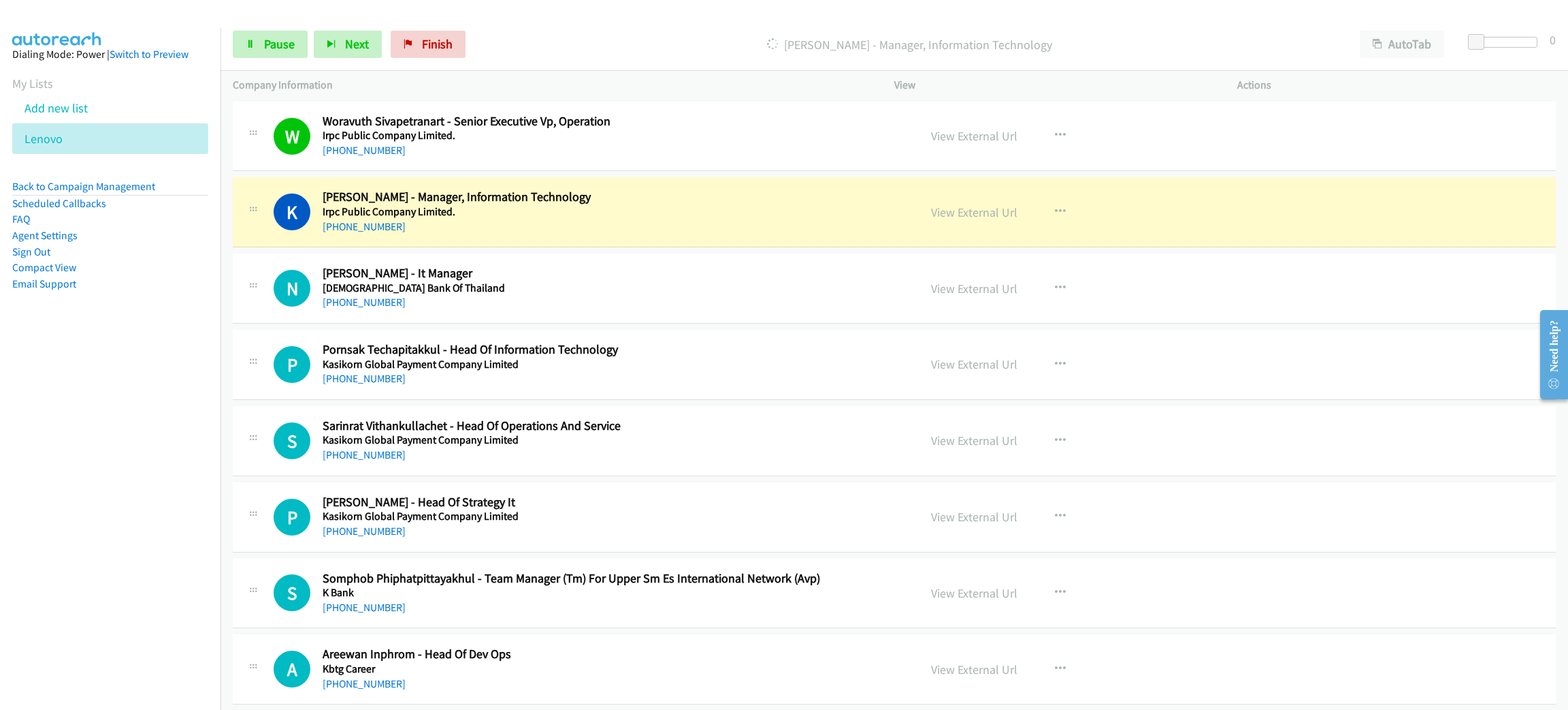
scroll to position [5721, 0]
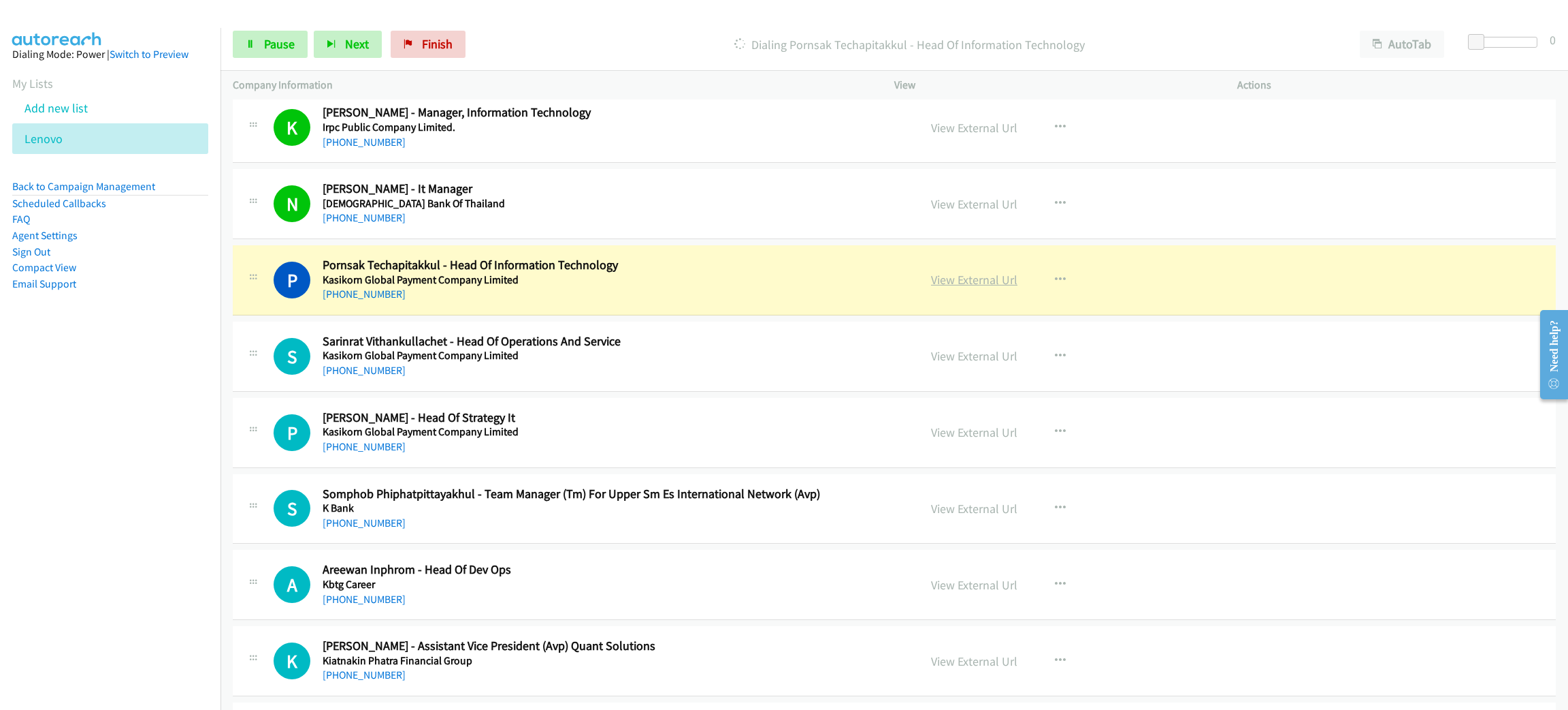
click at [974, 285] on link "View External Url" at bounding box center [974, 279] width 86 height 15
click at [264, 45] on span "Pause" at bounding box center [280, 44] width 31 height 15
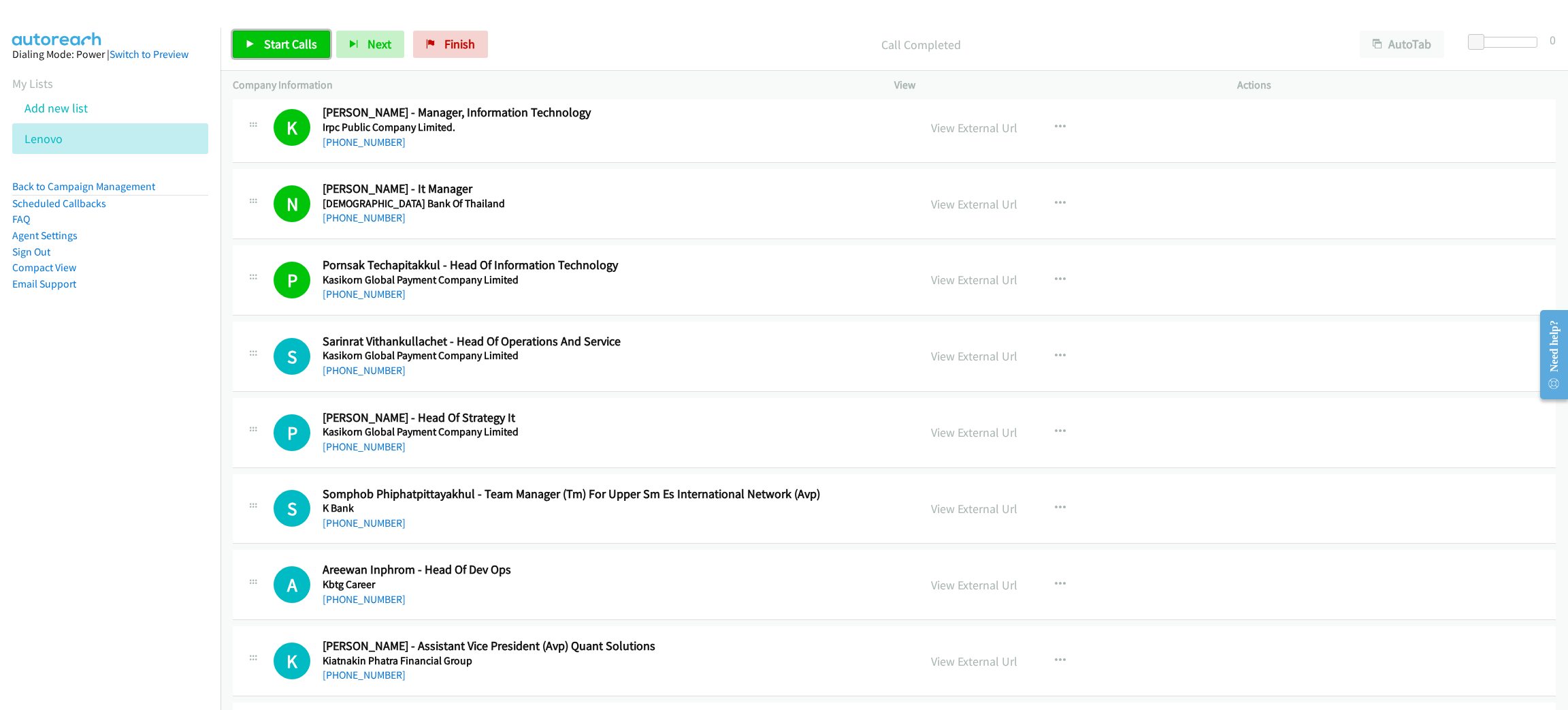
click at [278, 49] on span "Start Calls" at bounding box center [291, 44] width 53 height 15
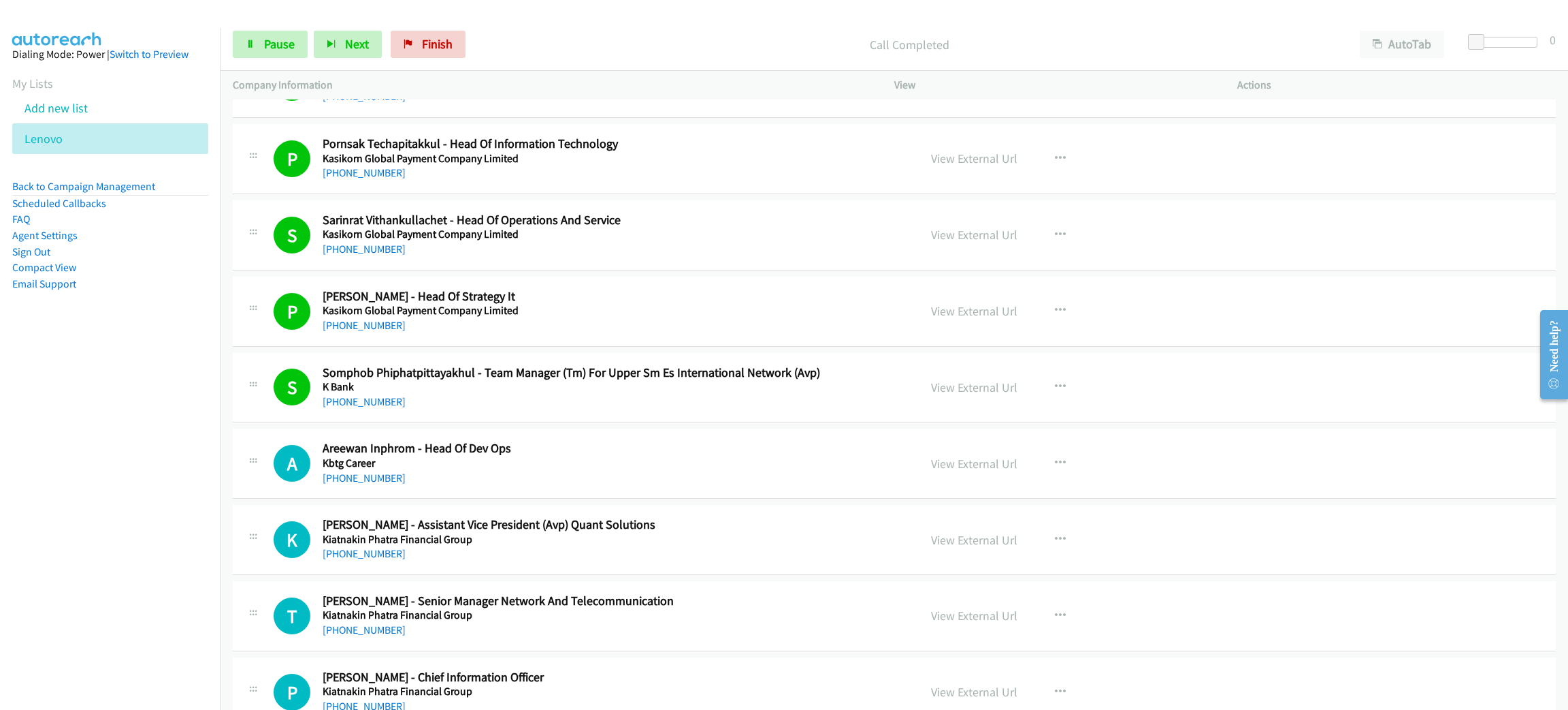
scroll to position [5926, 0]
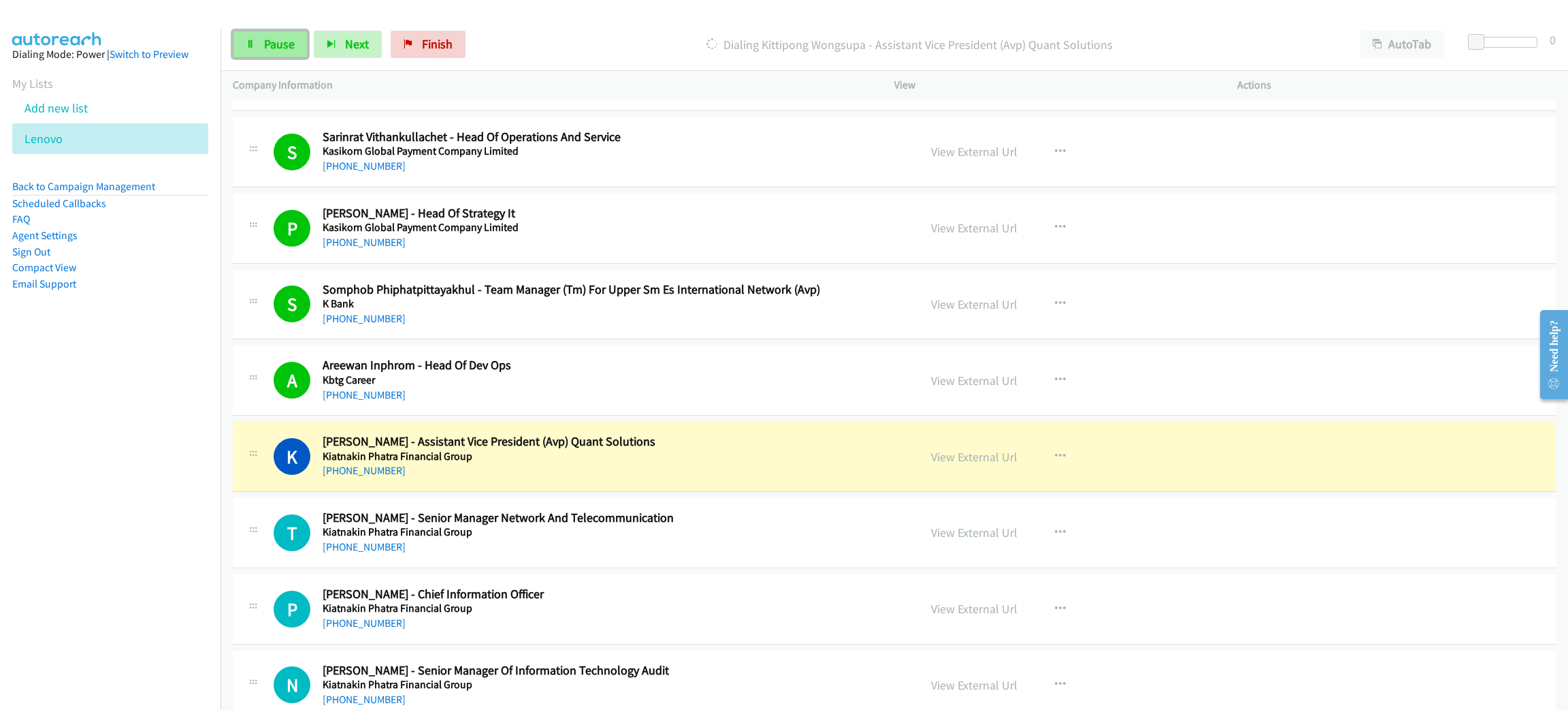
click at [271, 38] on span "Pause" at bounding box center [280, 44] width 31 height 15
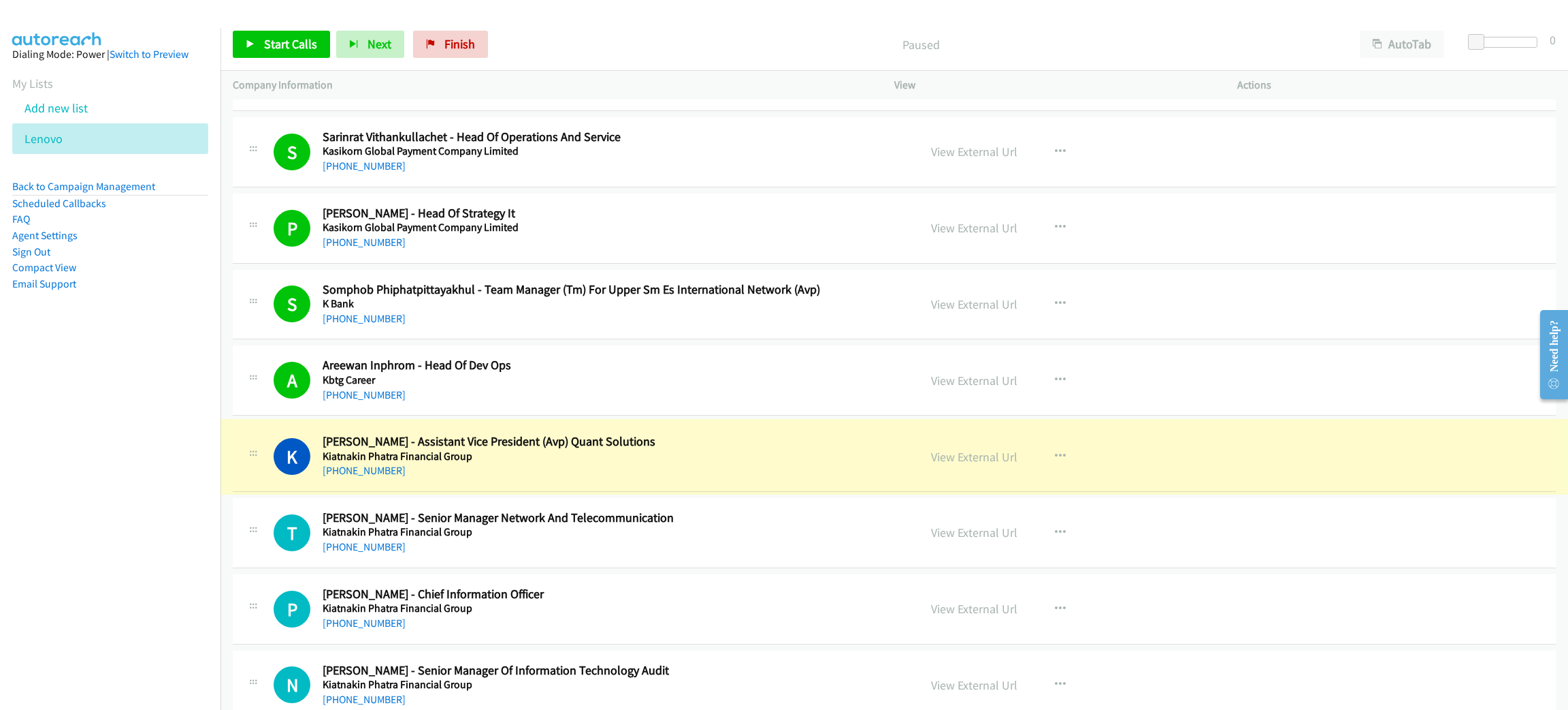
click at [982, 464] on link "View External Url" at bounding box center [974, 456] width 86 height 15
